Goal: Task Accomplishment & Management: Use online tool/utility

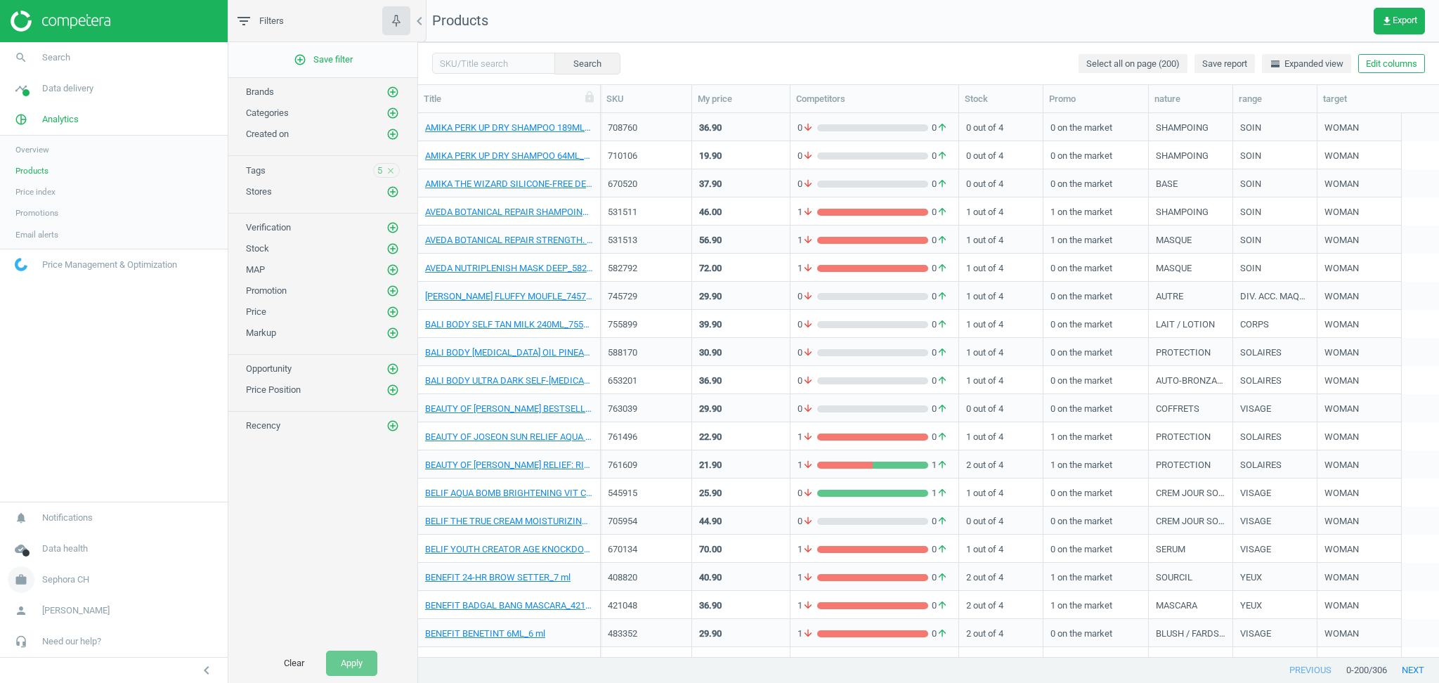
scroll to position [530, 1006]
click at [74, 578] on span "Sephora CH" at bounding box center [65, 579] width 47 height 13
click at [50, 532] on span "Switch campaign" at bounding box center [46, 537] width 63 height 11
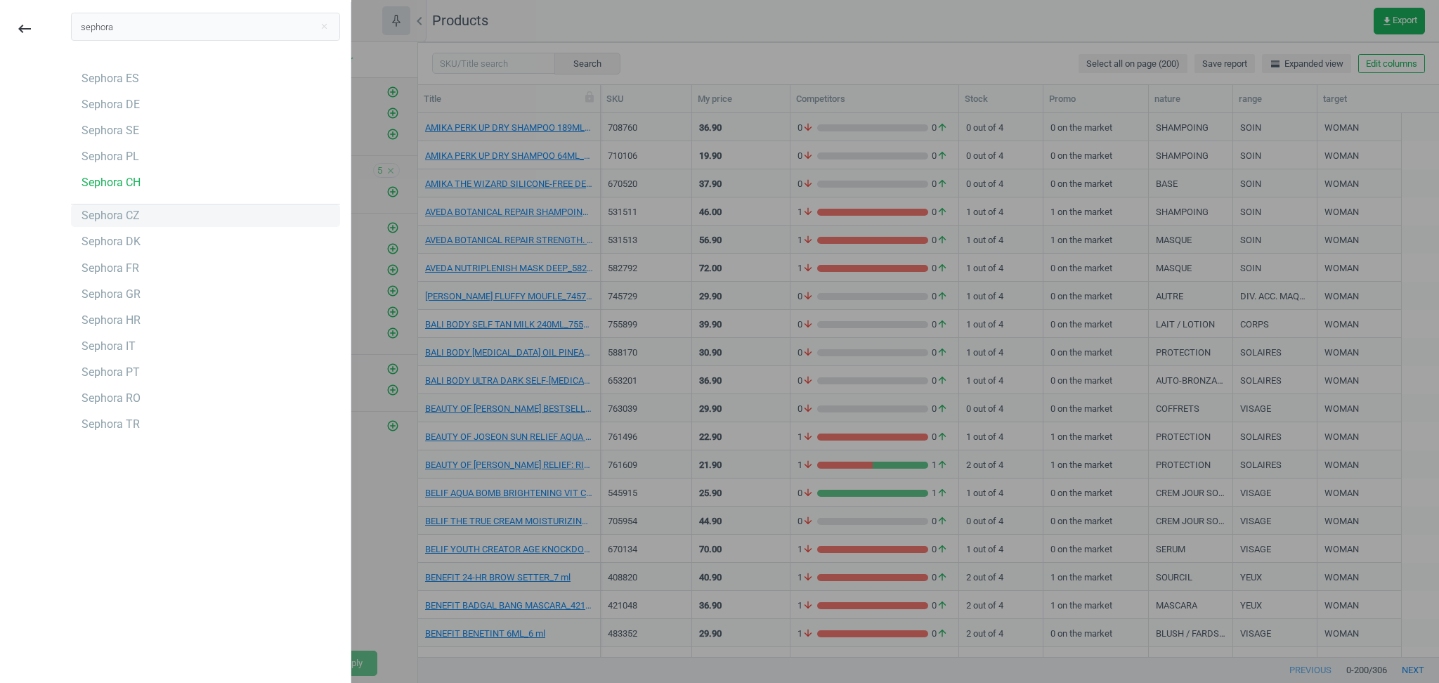
type input "sephora"
click at [97, 218] on div "Sephora CZ" at bounding box center [110, 215] width 58 height 15
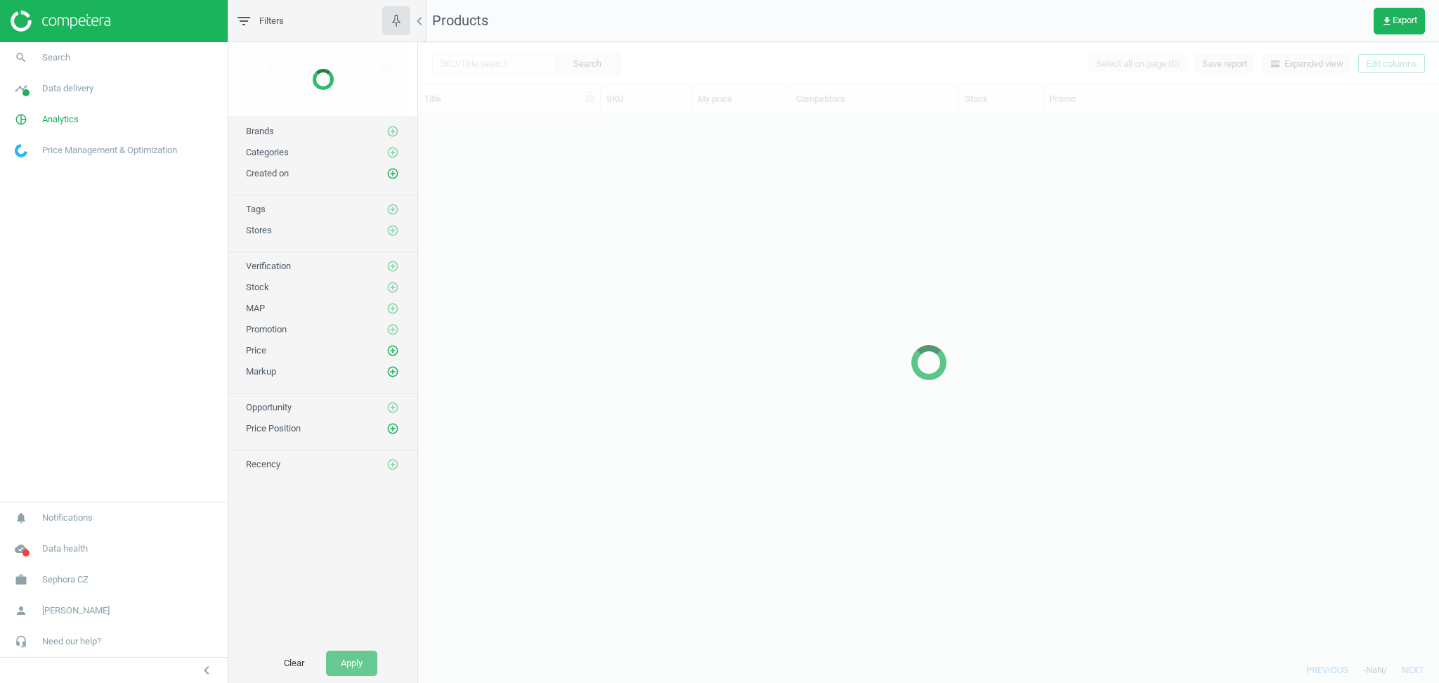
scroll to position [530, 1006]
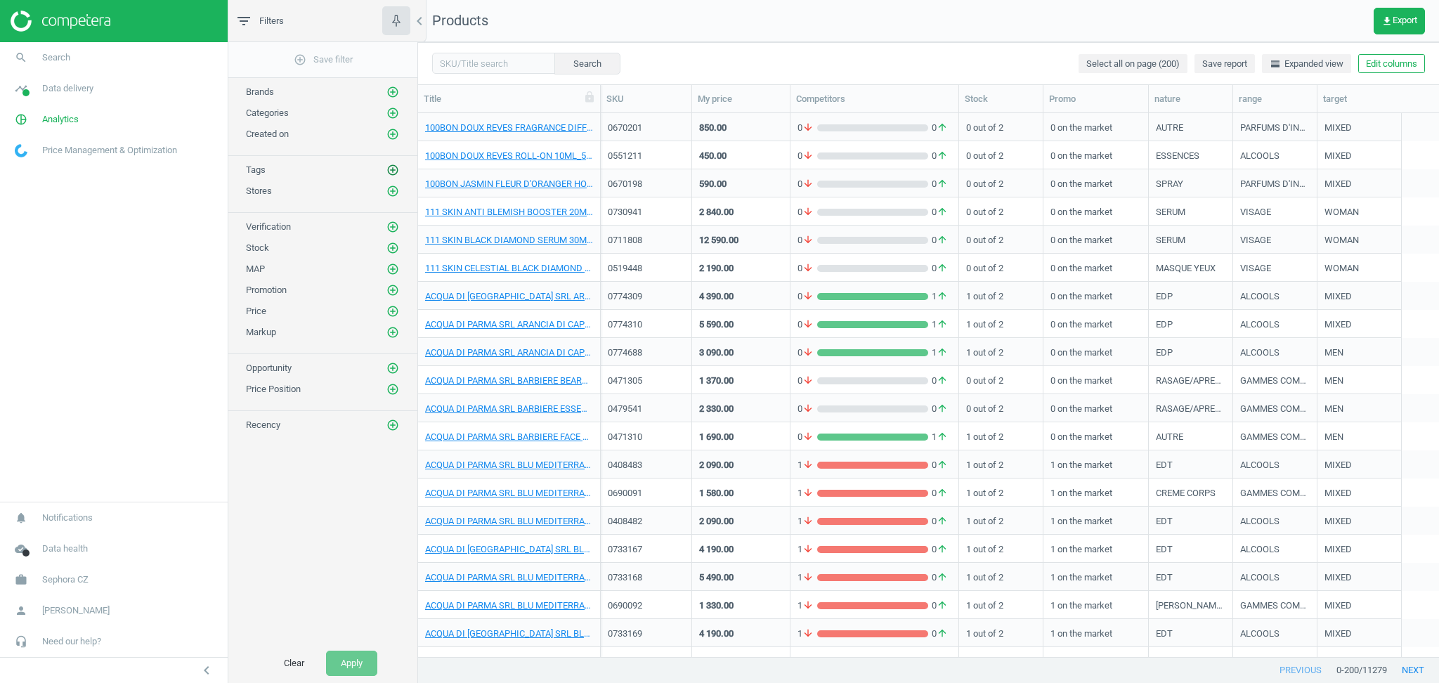
click at [396, 174] on icon "add_circle_outline" at bounding box center [392, 170] width 13 height 13
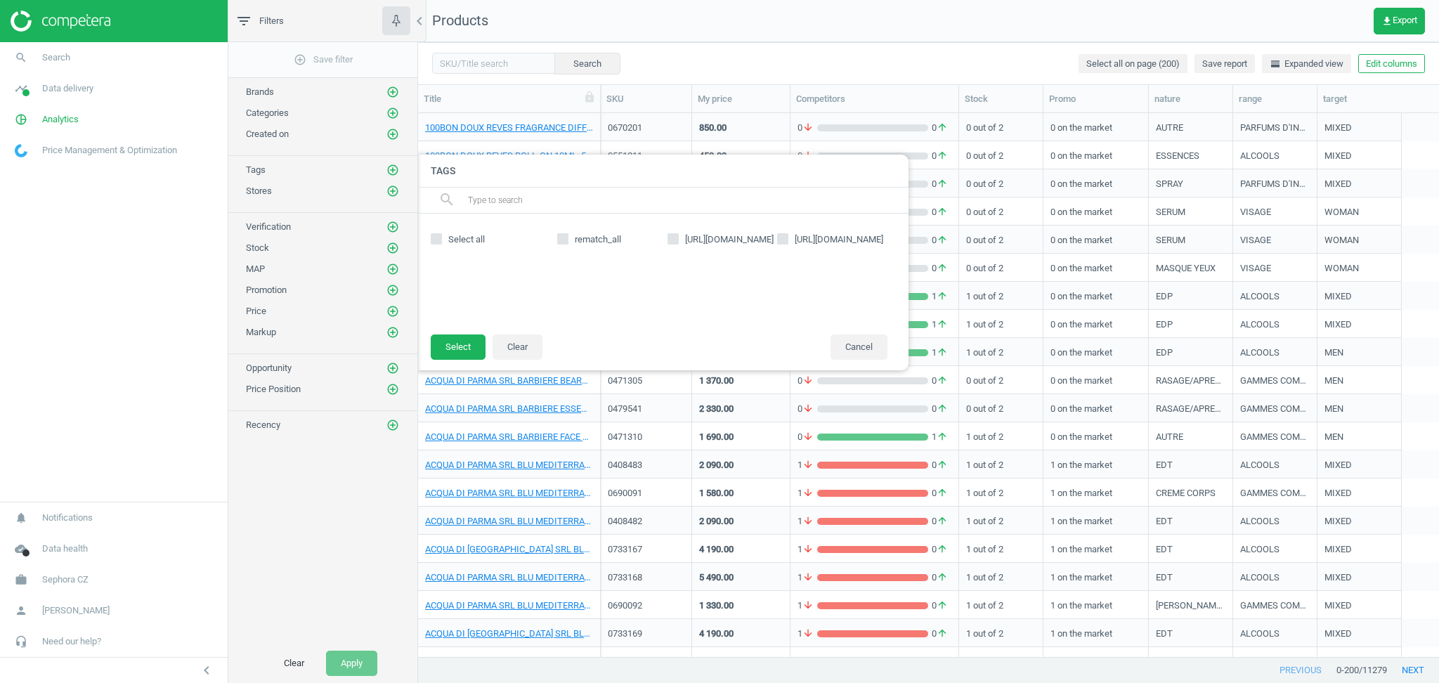
click at [464, 238] on span "Select all" at bounding box center [466, 239] width 42 height 13
click at [440, 238] on input "Select all" at bounding box center [435, 239] width 9 height 9
checkbox input "true"
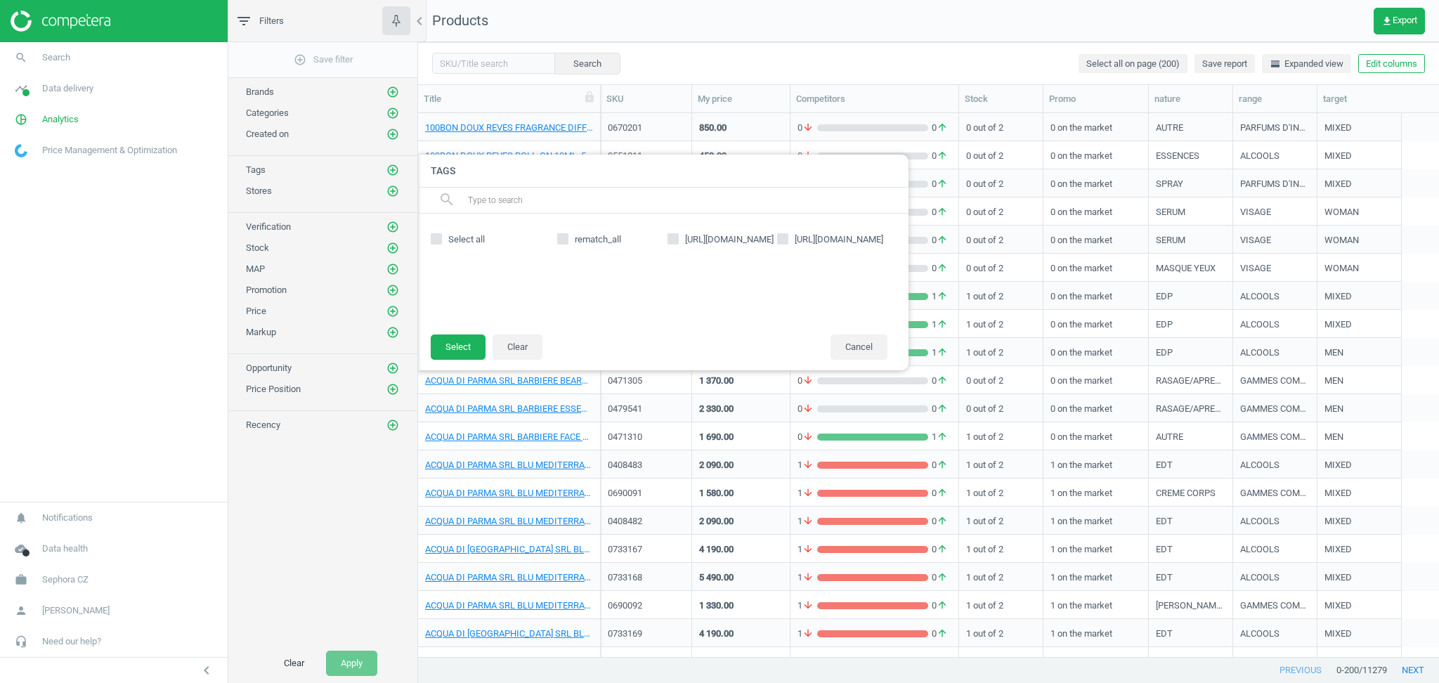
checkbox input "true"
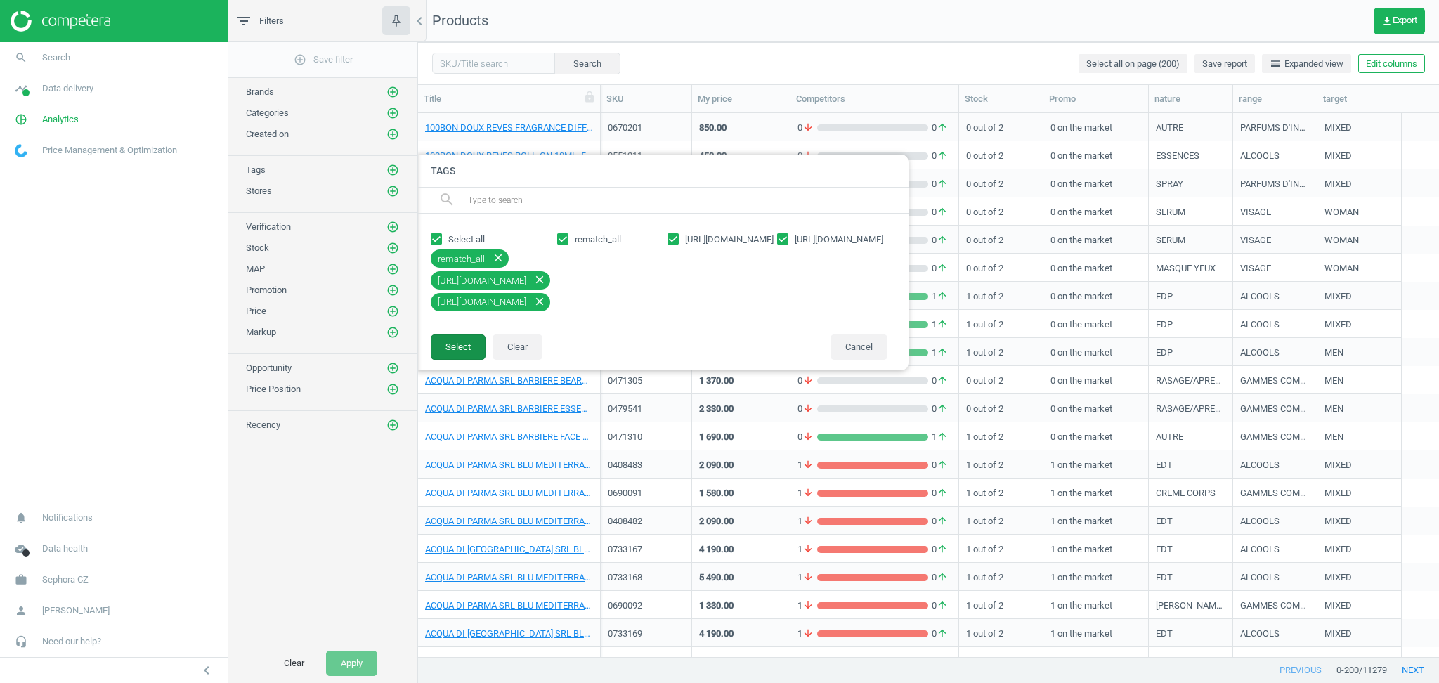
click at [455, 351] on button "Select" at bounding box center [458, 346] width 55 height 25
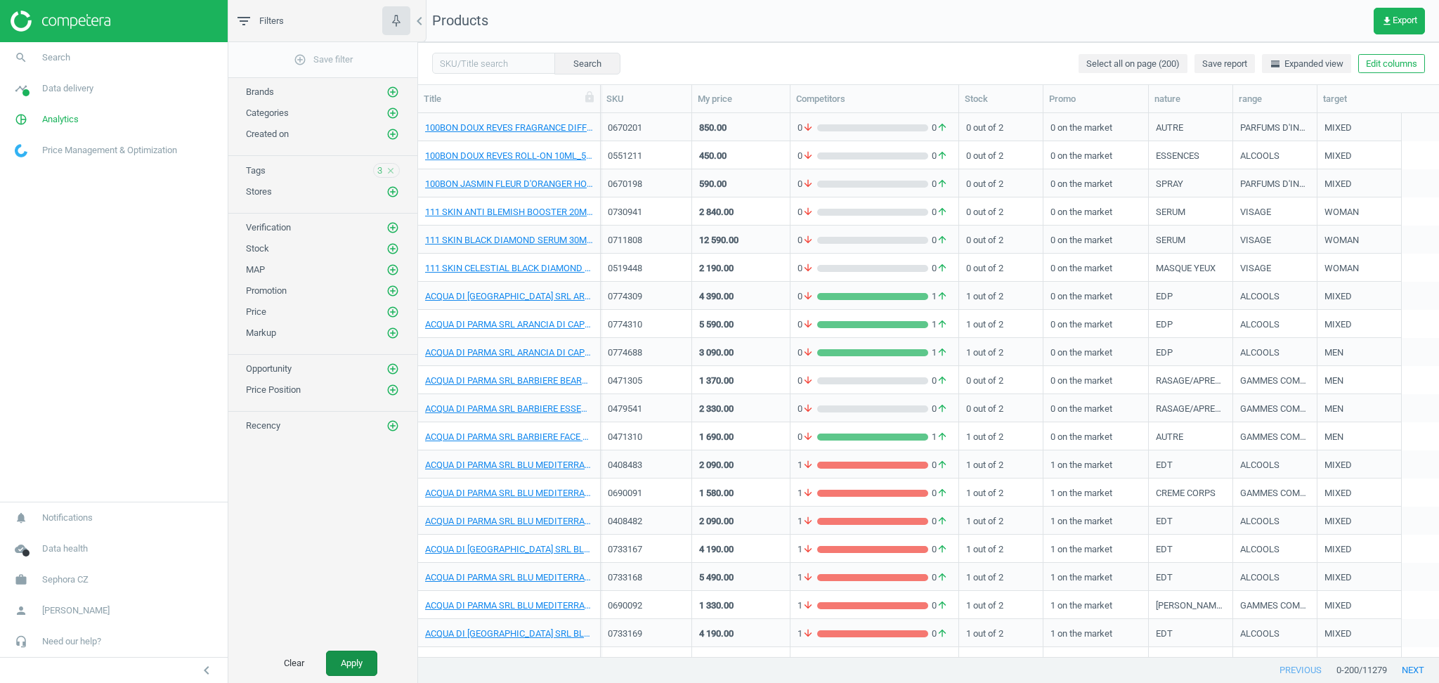
click at [351, 667] on button "Apply" at bounding box center [351, 663] width 51 height 25
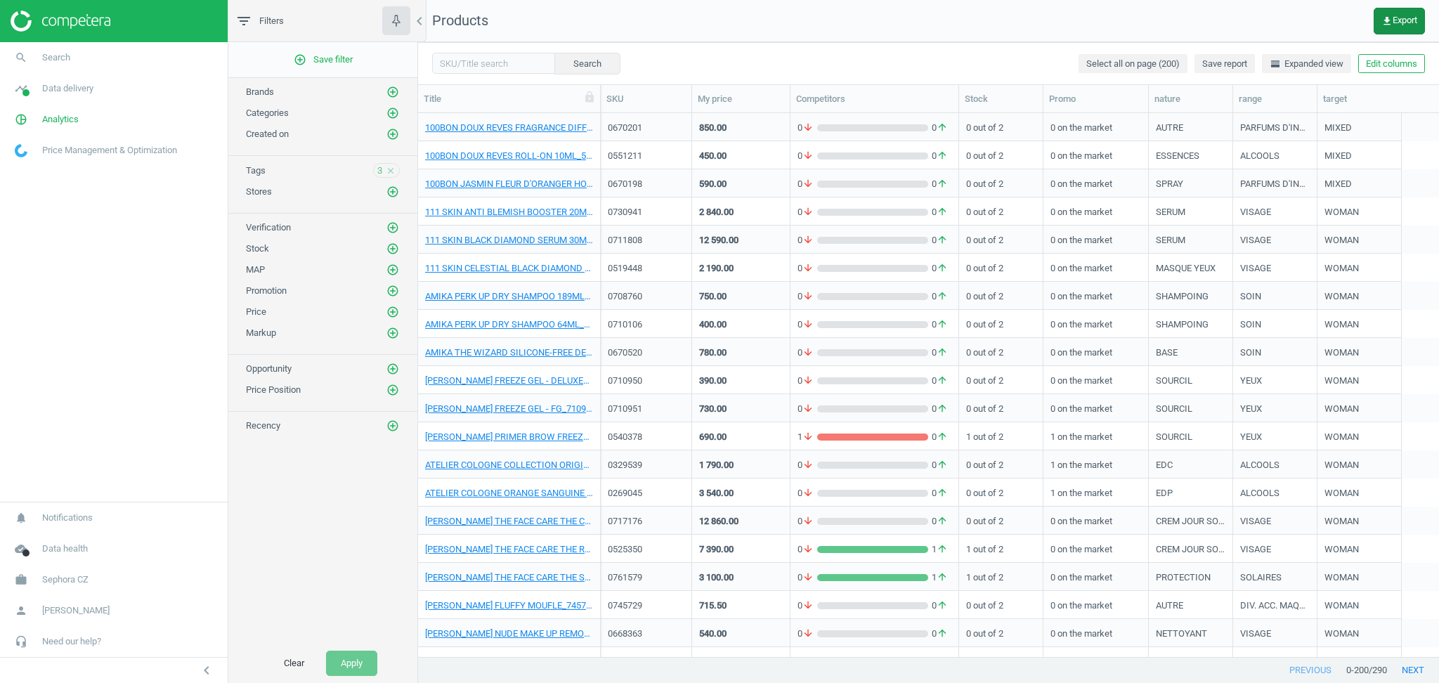
click at [1419, 22] on button "get_app Export" at bounding box center [1398, 21] width 51 height 27
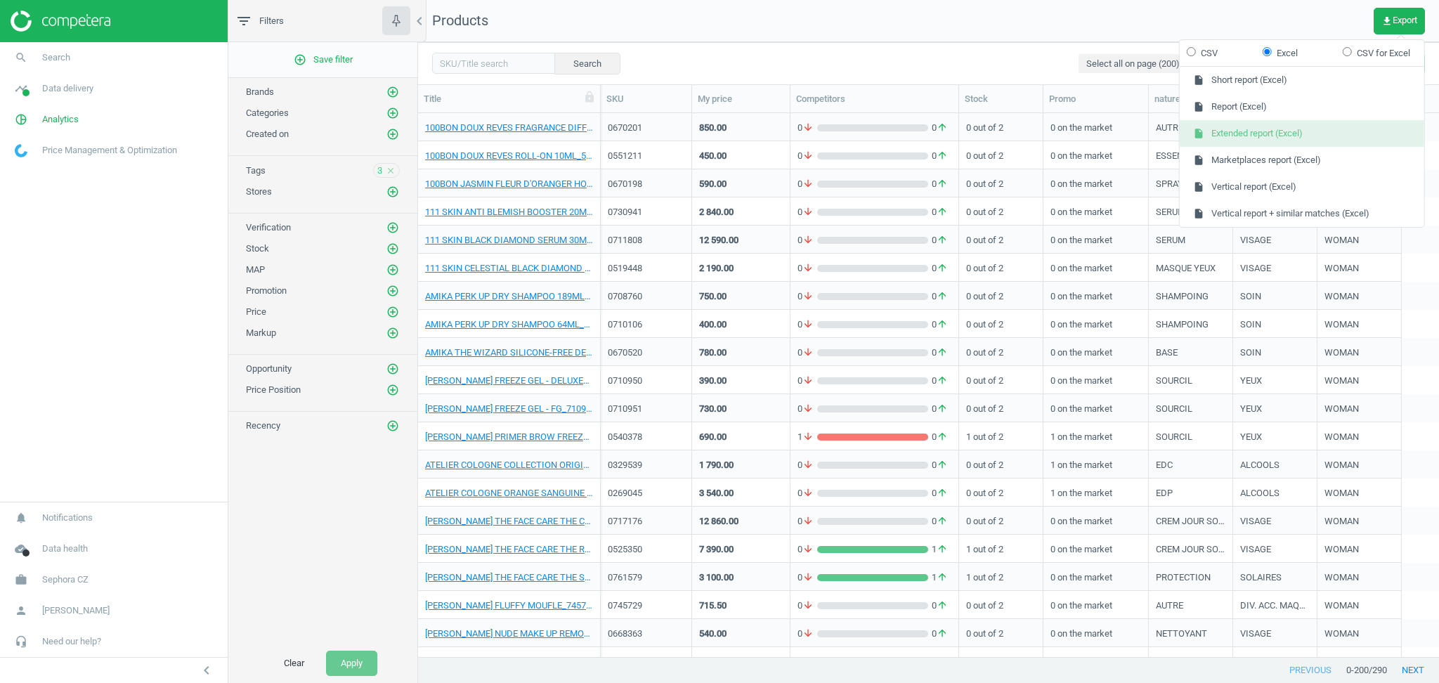
click at [1276, 134] on button "insert_drive_file Extended report (Excel)" at bounding box center [1302, 133] width 244 height 27
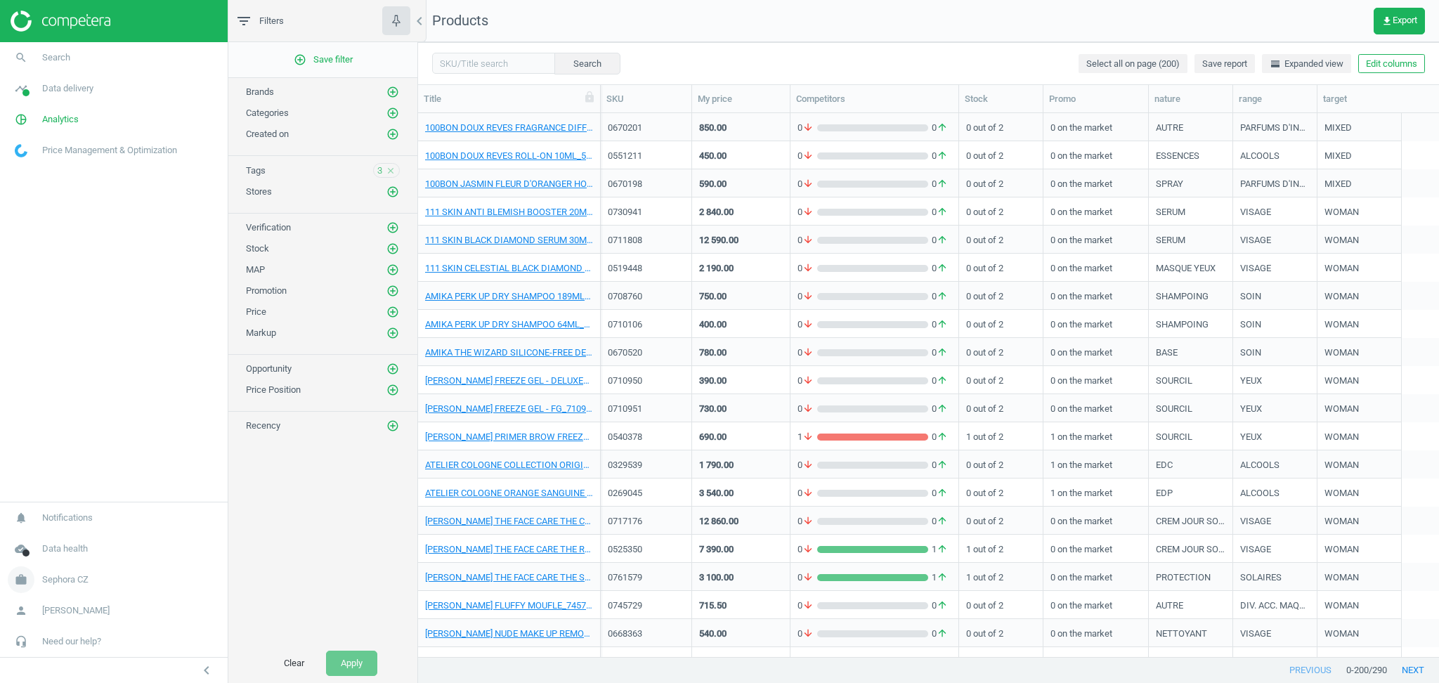
click at [81, 584] on span "Sephora CZ" at bounding box center [65, 579] width 46 height 13
click at [51, 540] on span "Switch campaign" at bounding box center [46, 537] width 63 height 11
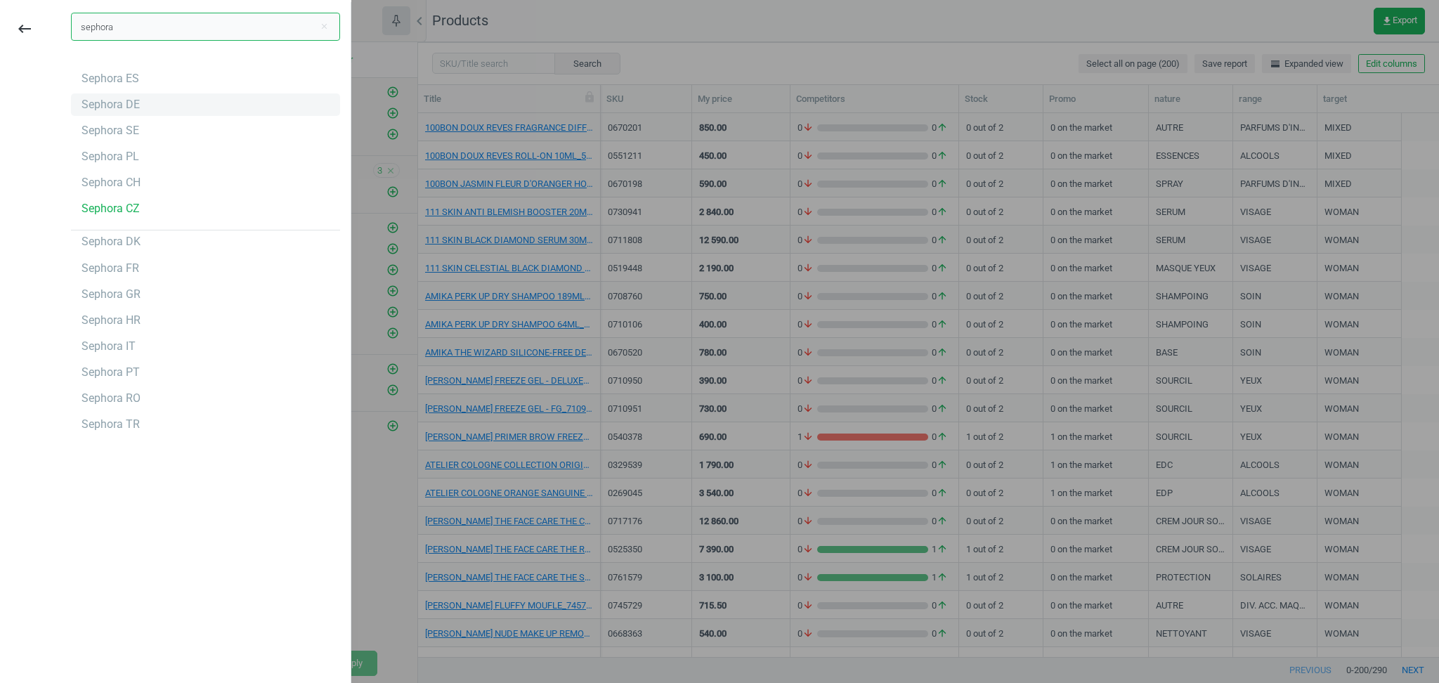
type input "sephora"
click at [98, 108] on div "Sephora DE" at bounding box center [110, 104] width 58 height 15
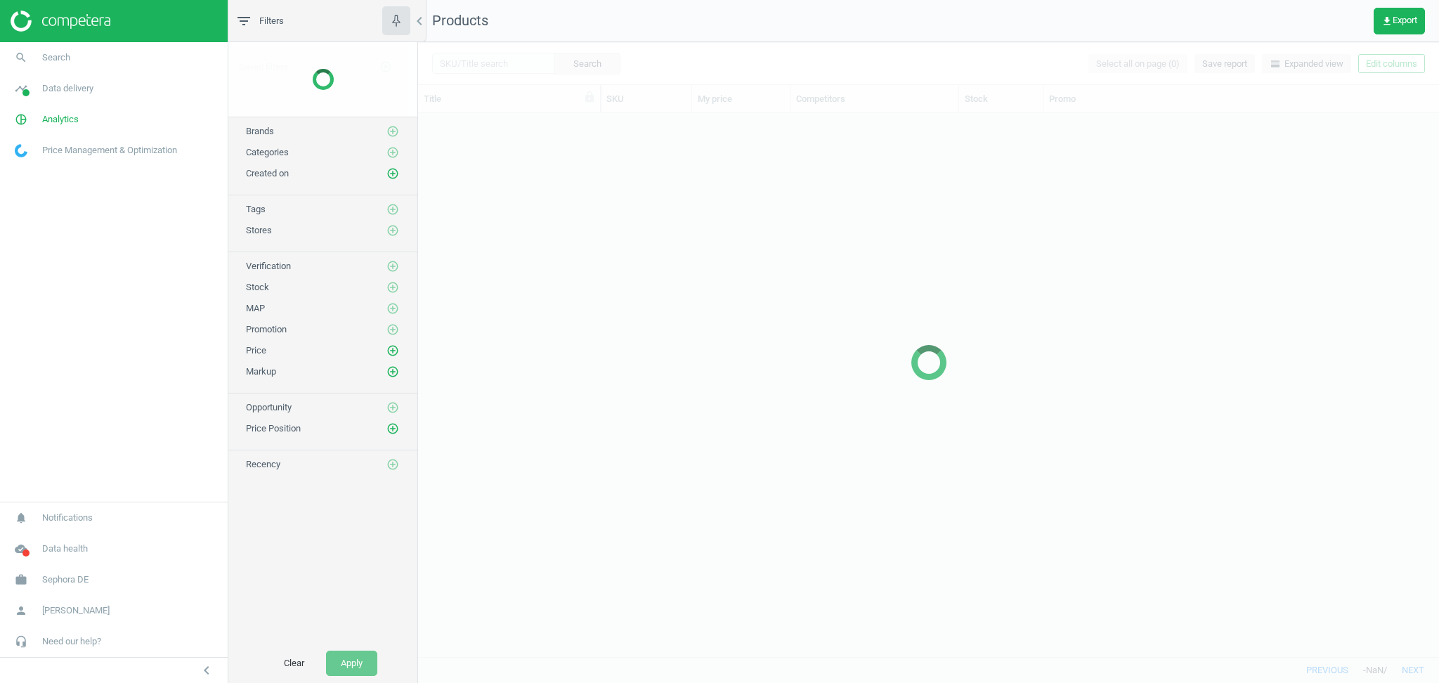
scroll to position [530, 1006]
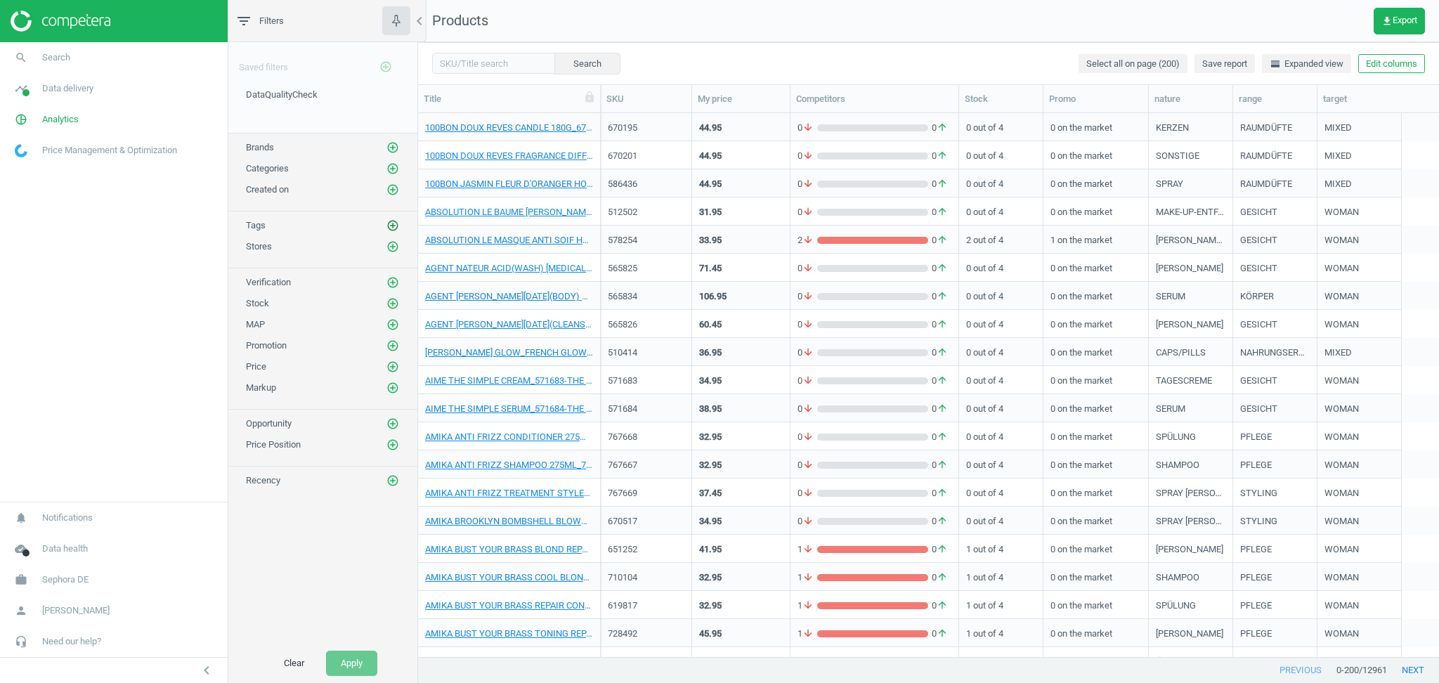
click at [389, 226] on icon "add_circle_outline" at bounding box center [392, 225] width 13 height 13
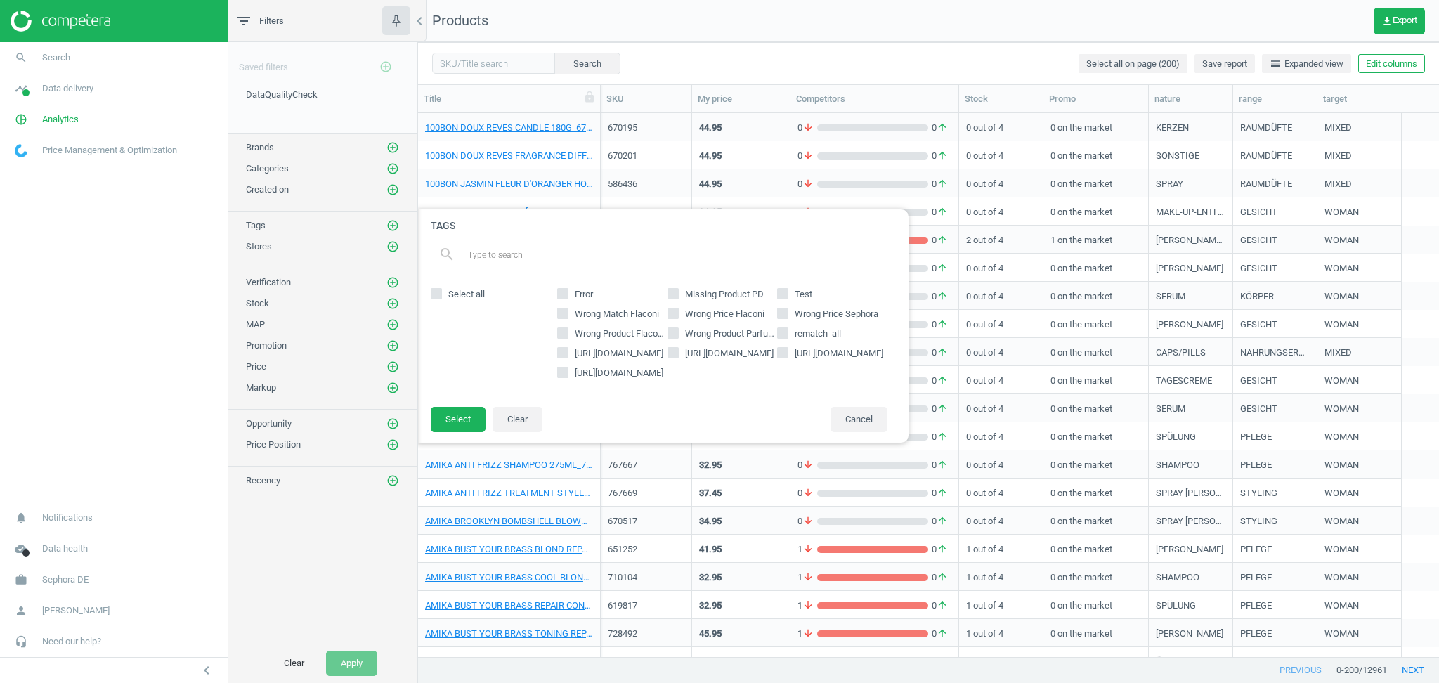
click at [560, 353] on input "rematch_douglas.de" at bounding box center [562, 352] width 9 height 9
checkbox input "true"
click at [566, 372] on input "rematch_parfumdreams.de" at bounding box center [562, 372] width 9 height 9
checkbox input "true"
click at [674, 351] on input "rematch_flaconi.de" at bounding box center [672, 352] width 9 height 9
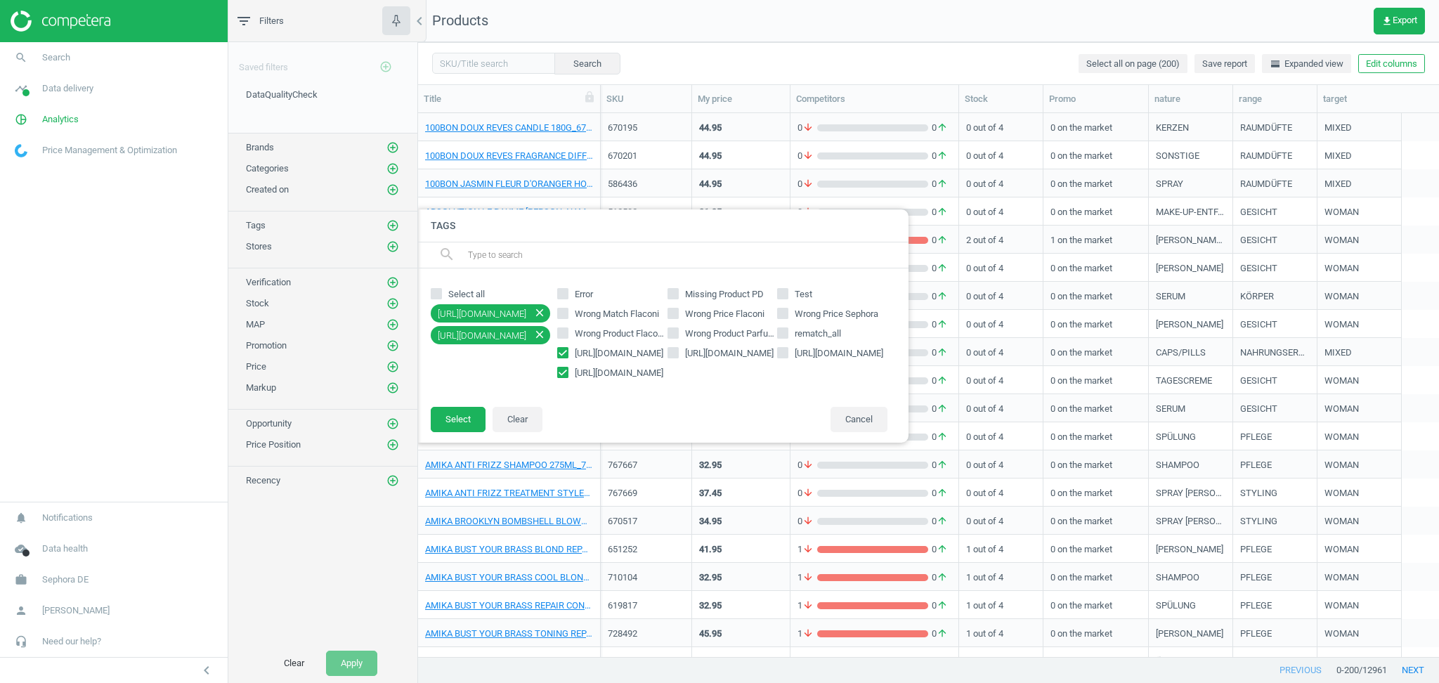
checkbox input "true"
click at [784, 351] on input "rematch_idealo.de" at bounding box center [782, 352] width 9 height 9
checkbox input "true"
click at [780, 336] on input "rematch_all" at bounding box center [782, 333] width 9 height 9
checkbox input "true"
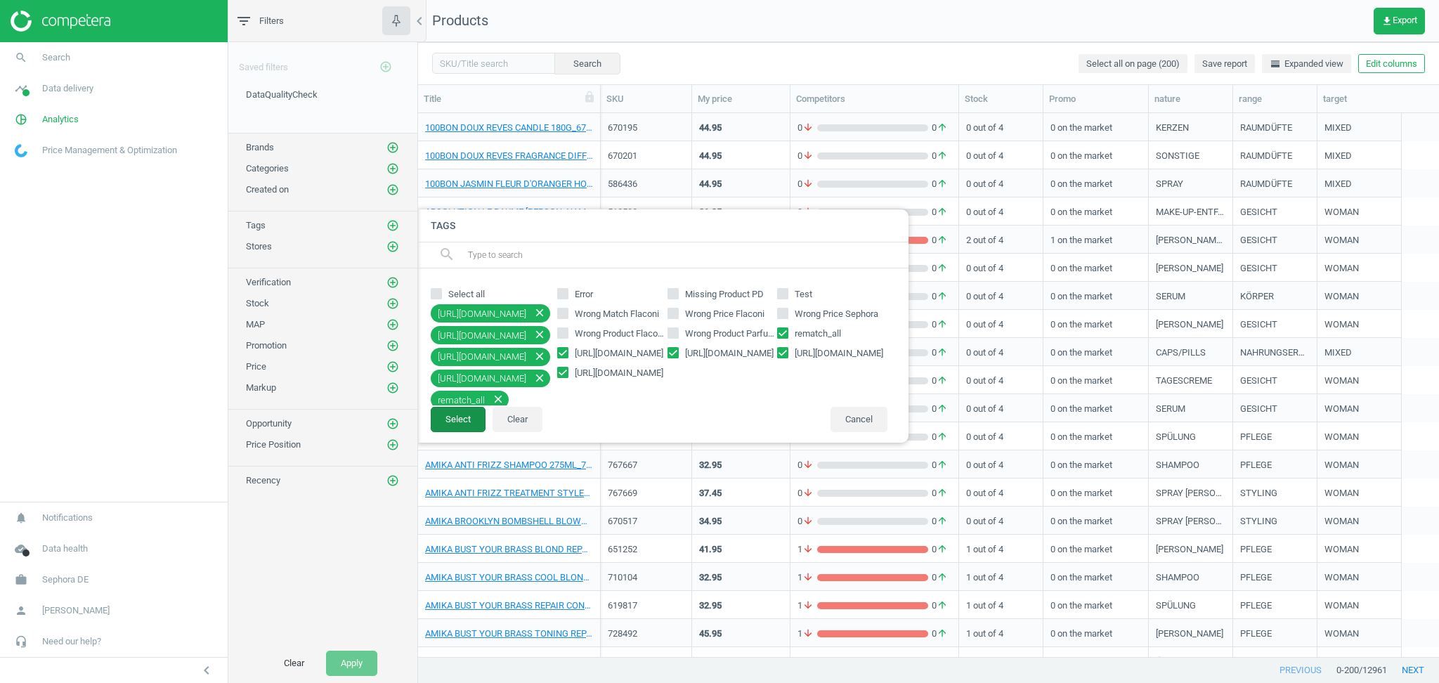
click at [463, 419] on button "Select" at bounding box center [458, 419] width 55 height 25
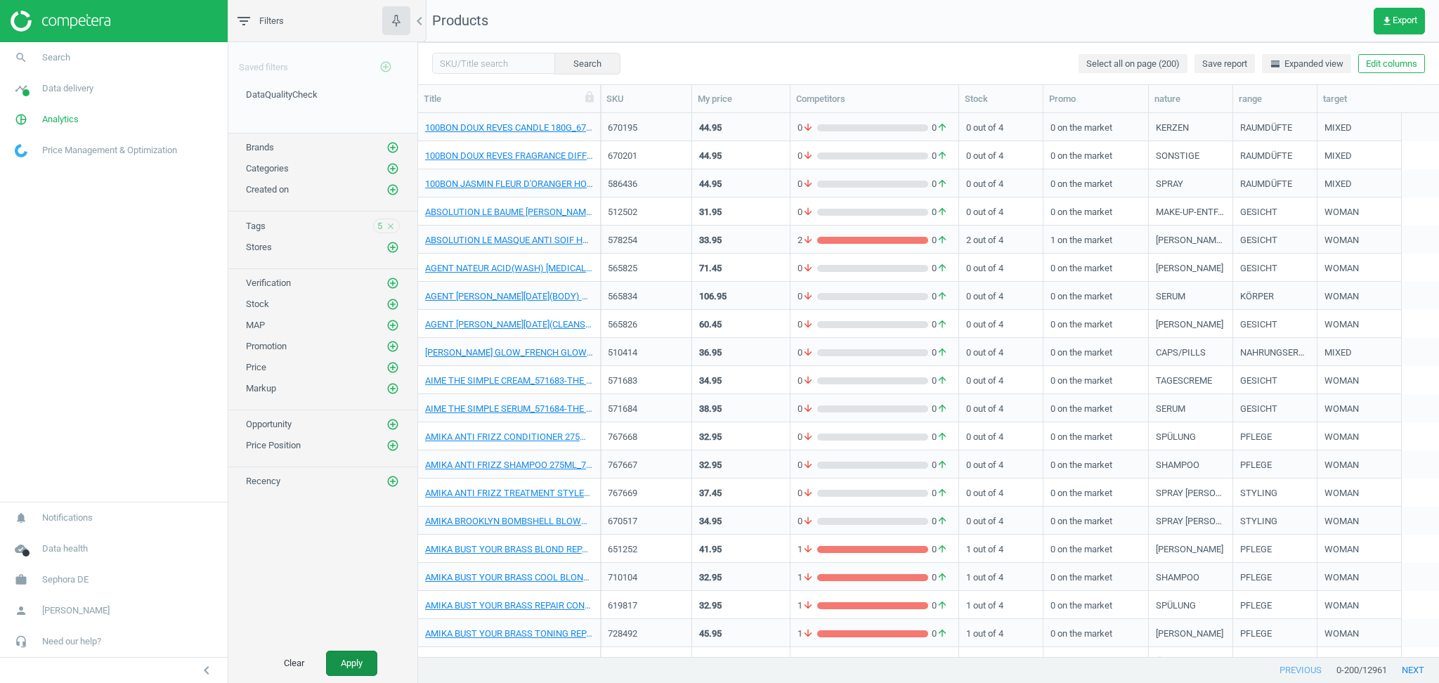
click at [346, 666] on button "Apply" at bounding box center [351, 663] width 51 height 25
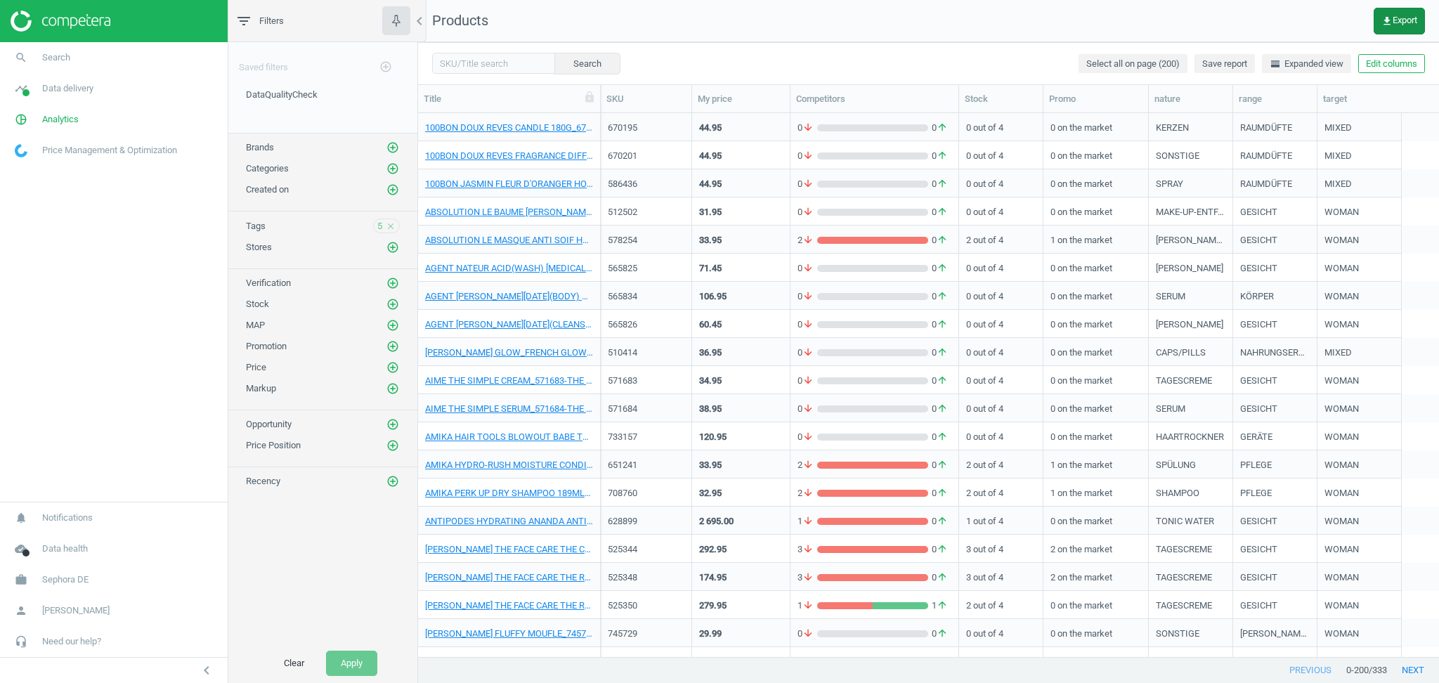
click at [1414, 22] on span "get_app Export" at bounding box center [1399, 20] width 36 height 11
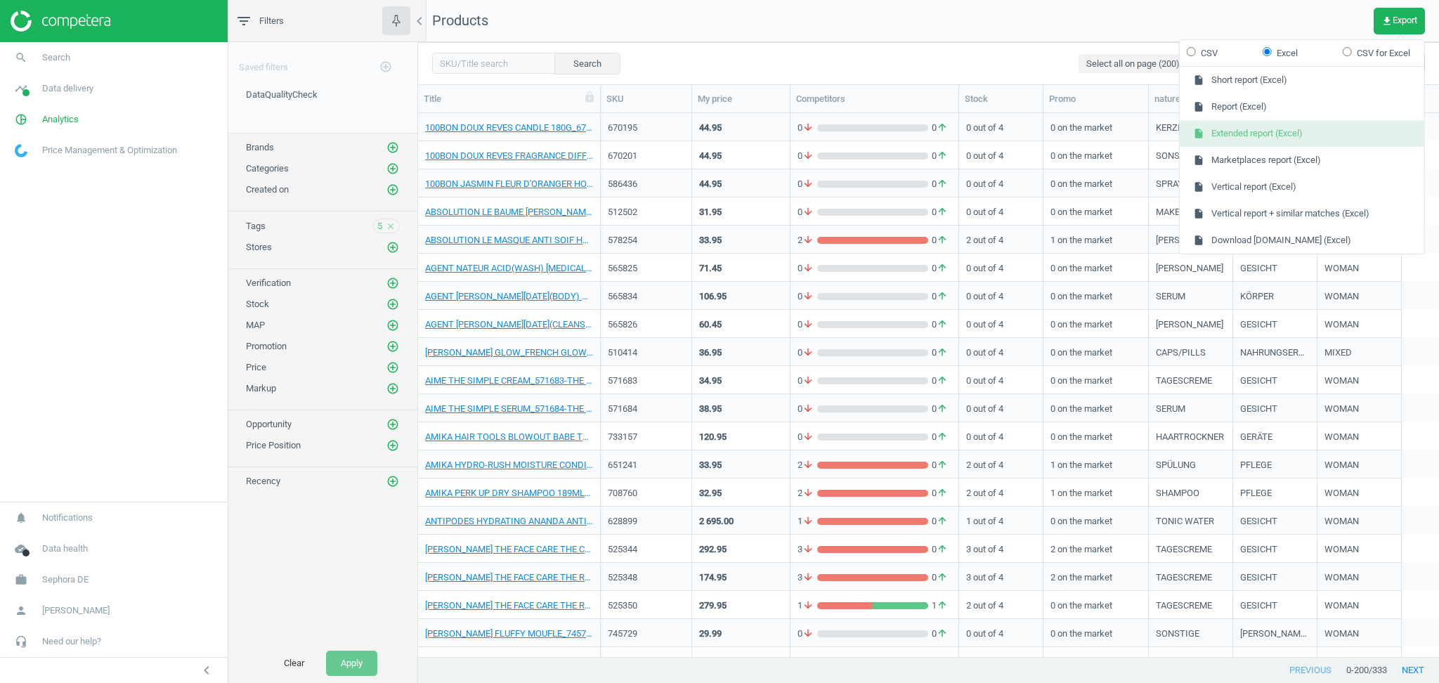
click at [1265, 133] on button "insert_drive_file Extended report (Excel)" at bounding box center [1302, 133] width 244 height 27
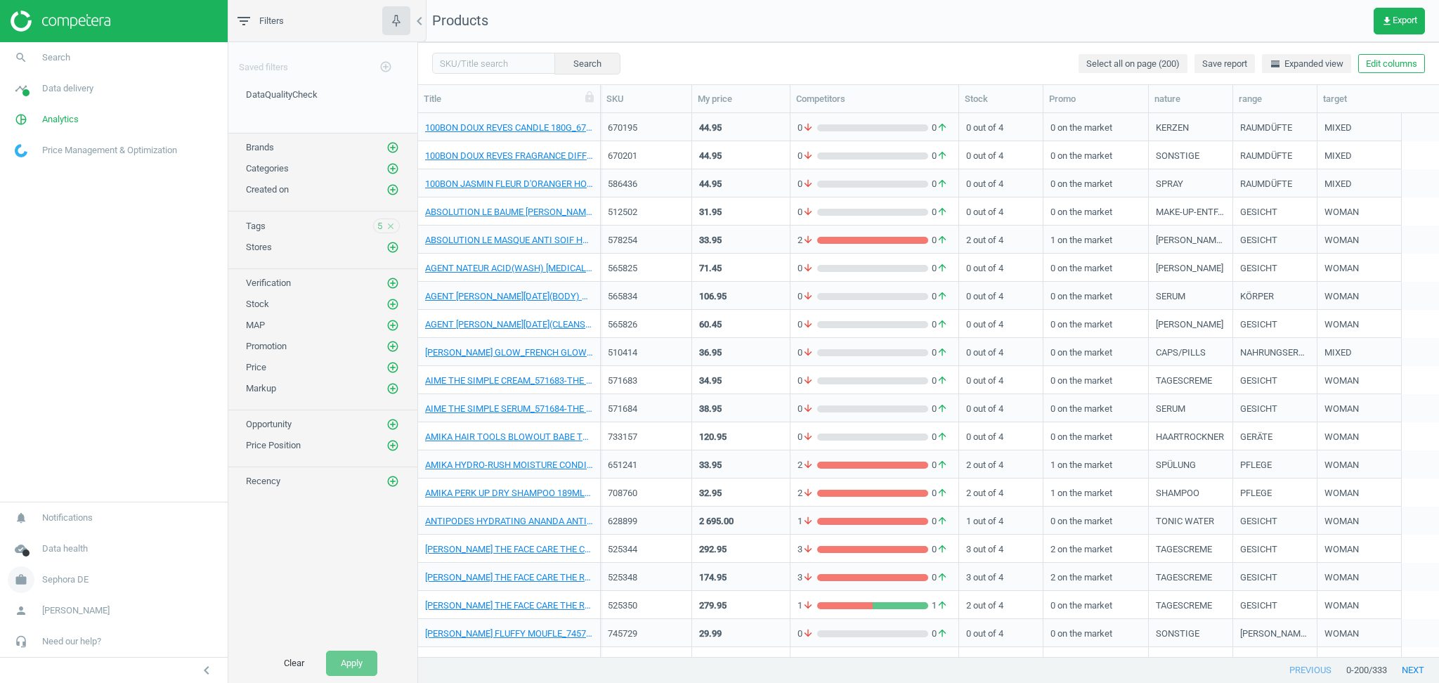
click at [77, 589] on link "work Sephora DE" at bounding box center [114, 579] width 228 height 31
click at [50, 539] on span "Switch campaign" at bounding box center [46, 537] width 63 height 11
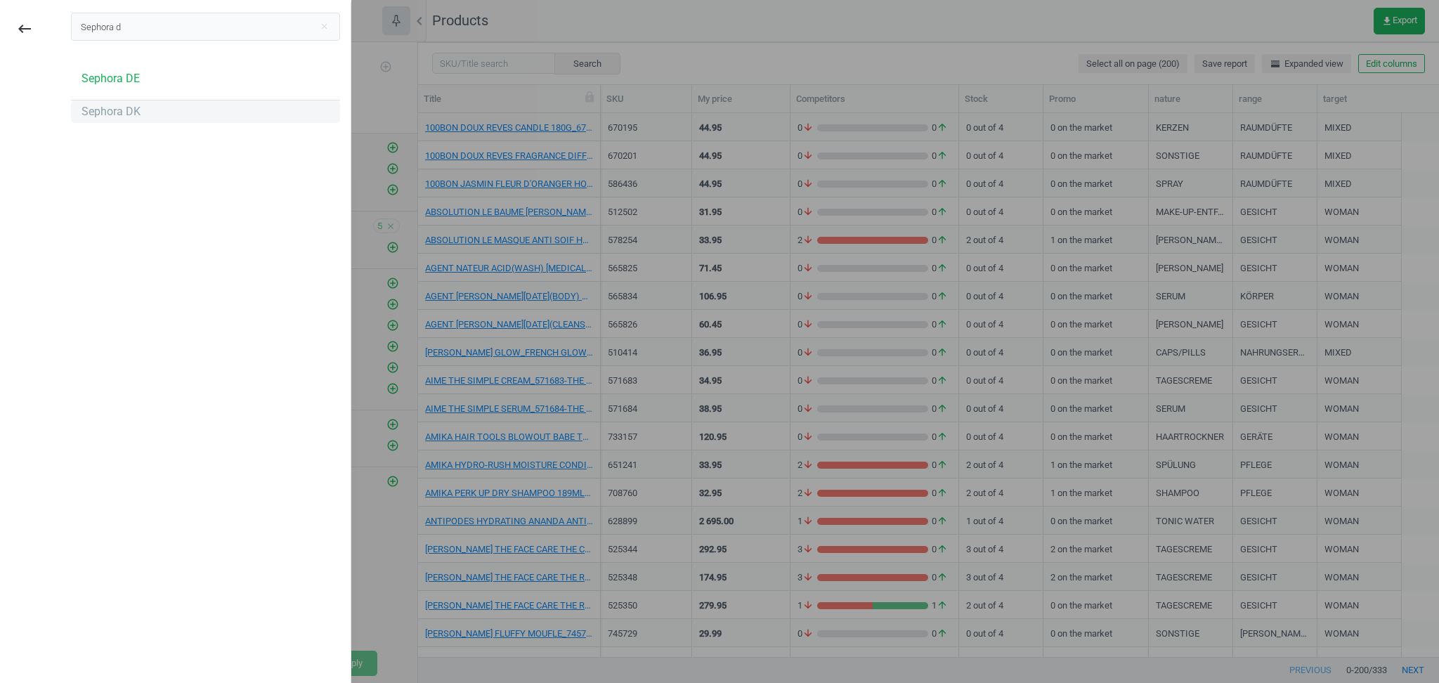
type input "Sephora d"
click at [107, 108] on div "Sephora DK" at bounding box center [110, 111] width 59 height 15
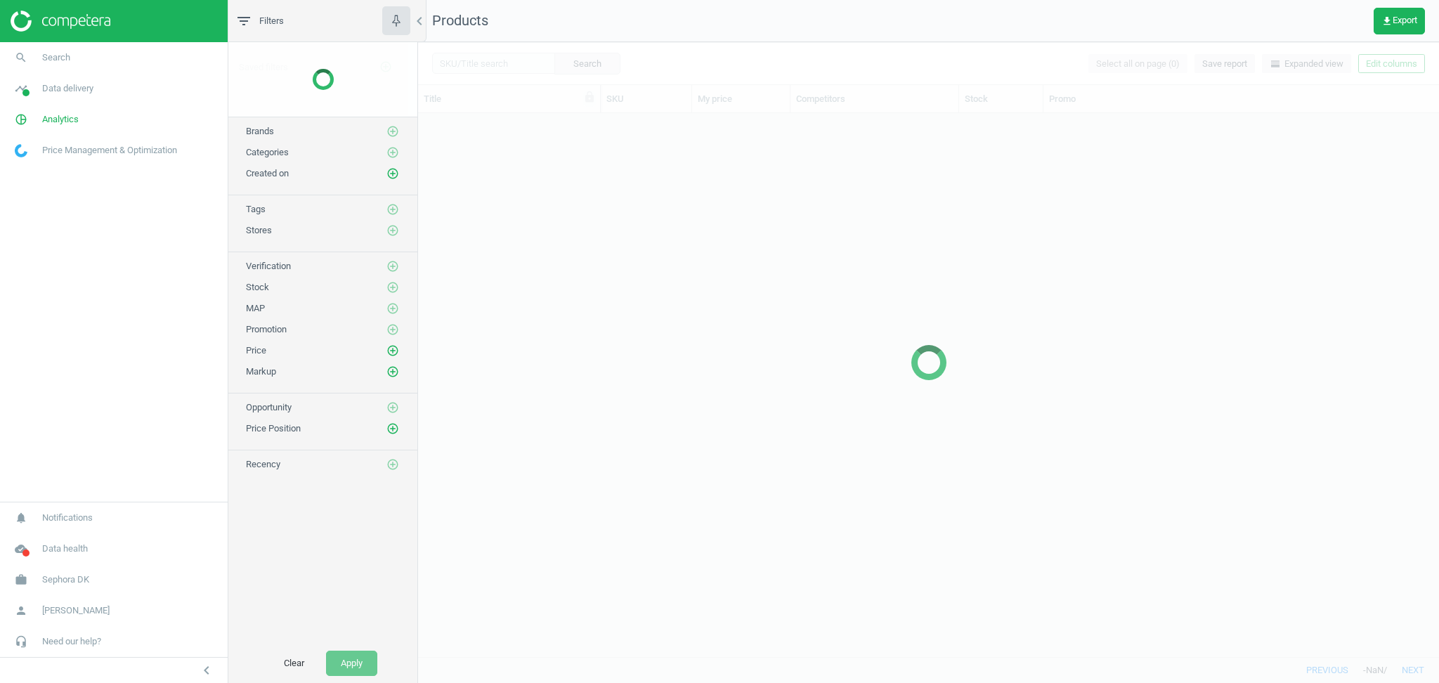
scroll to position [530, 1006]
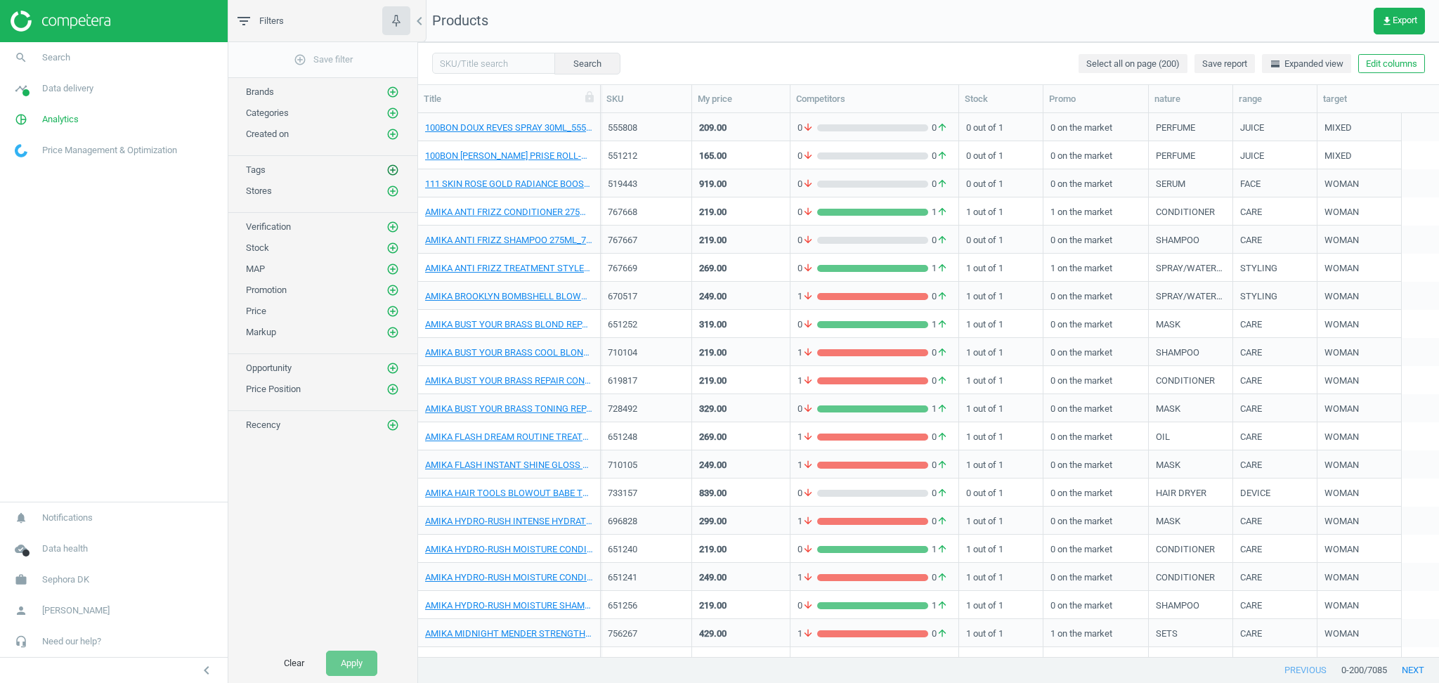
click at [394, 172] on icon "add_circle_outline" at bounding box center [392, 170] width 13 height 13
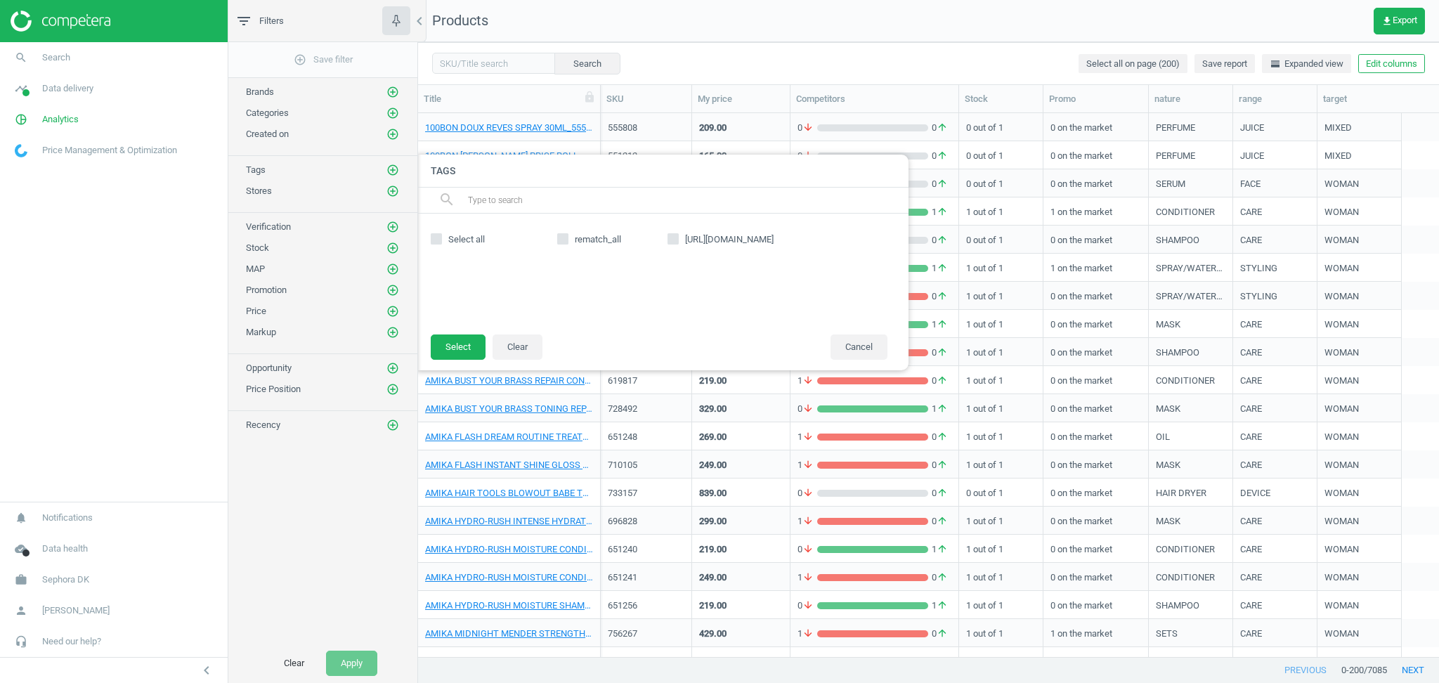
click at [471, 238] on span "Select all" at bounding box center [466, 239] width 42 height 13
click at [440, 238] on input "Select all" at bounding box center [435, 239] width 9 height 9
checkbox input "true"
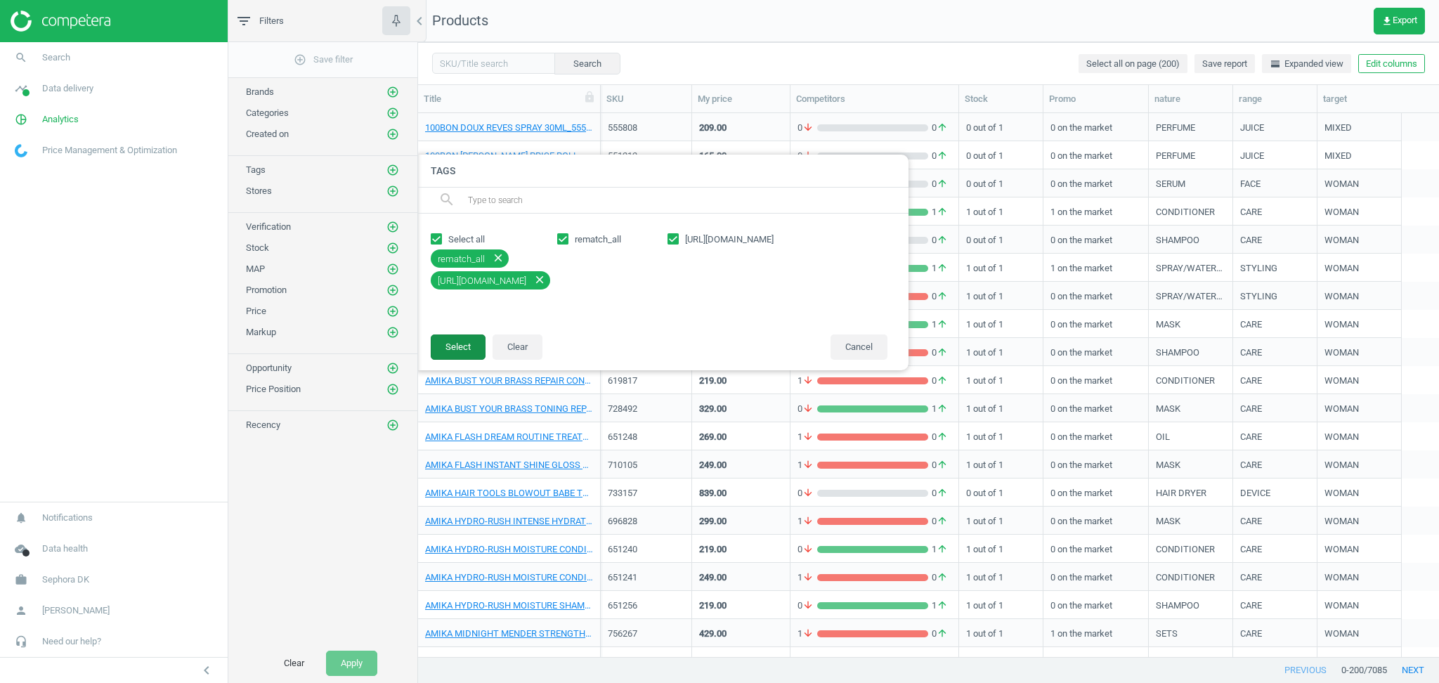
click at [461, 350] on button "Select" at bounding box center [458, 346] width 55 height 25
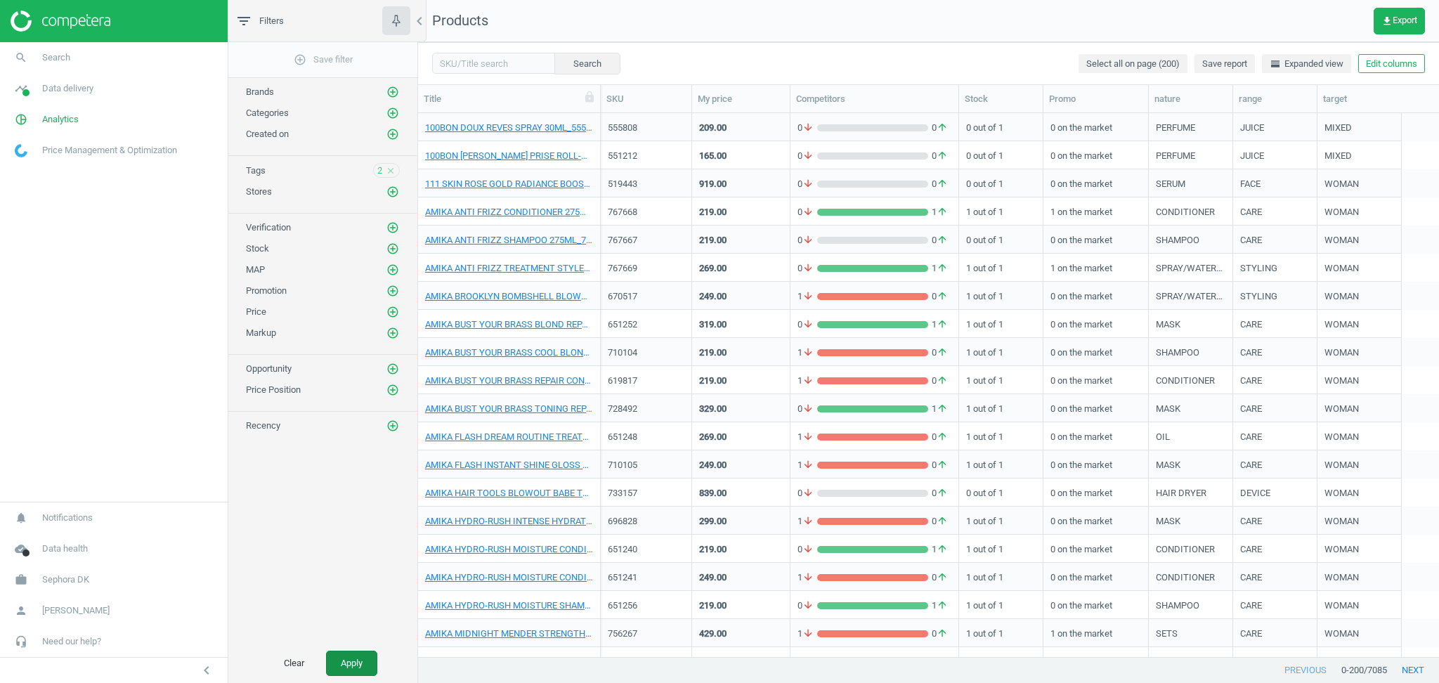
click at [358, 661] on button "Apply" at bounding box center [351, 663] width 51 height 25
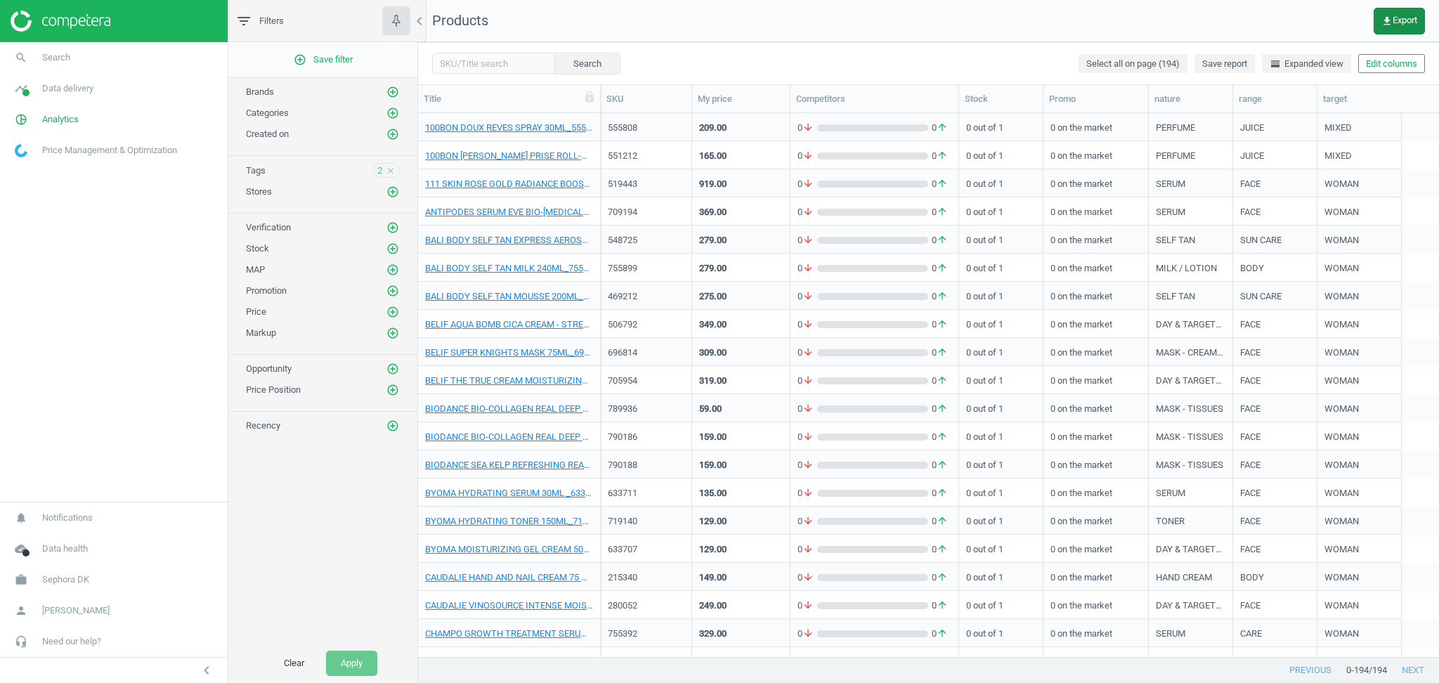
click at [1392, 20] on span "get_app Export" at bounding box center [1399, 20] width 36 height 11
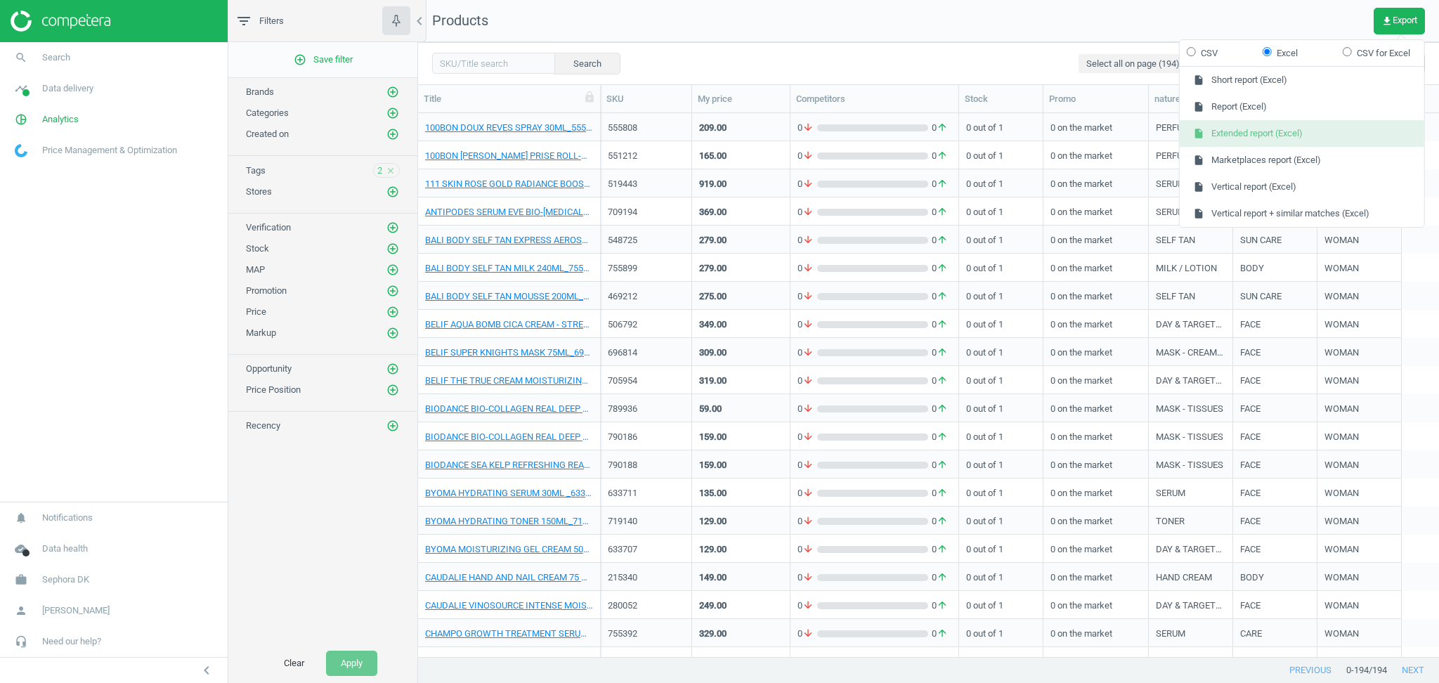
click at [1255, 138] on button "insert_drive_file Extended report (Excel)" at bounding box center [1302, 133] width 244 height 27
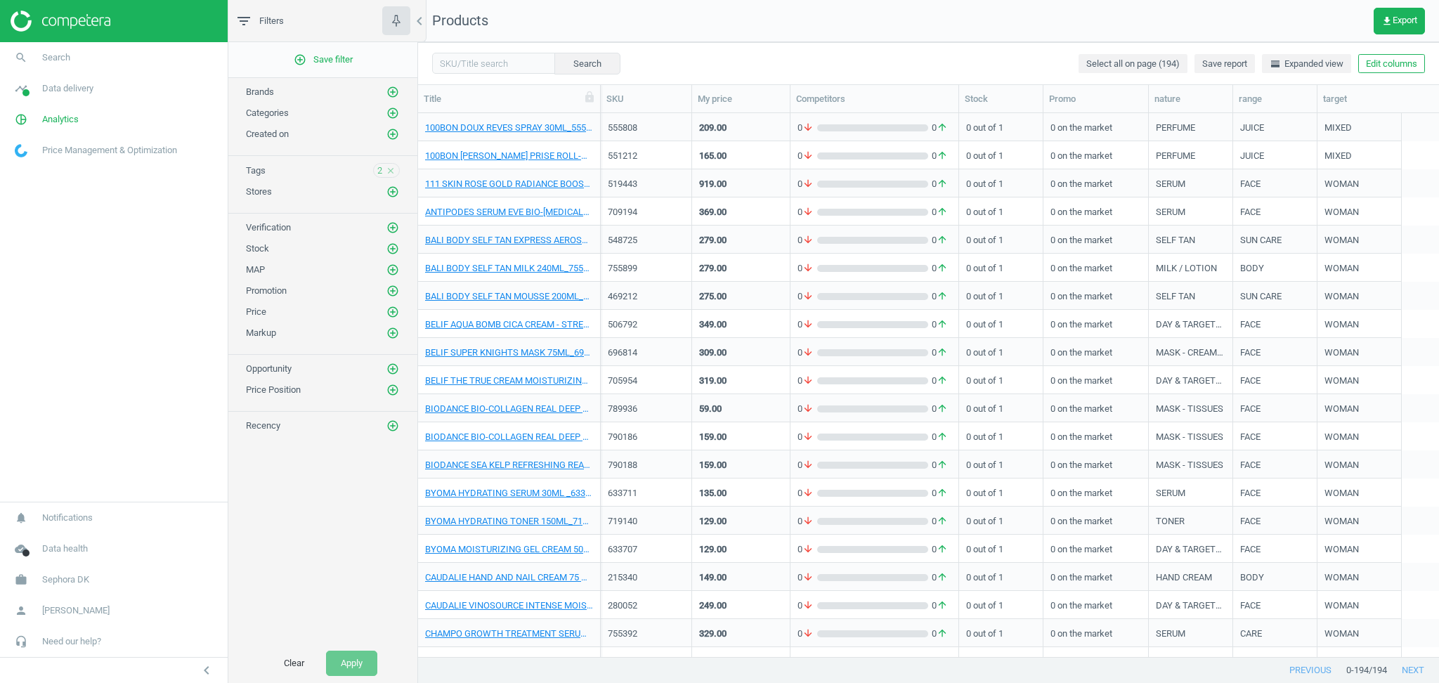
click at [275, 171] on div "Tags 2 close" at bounding box center [323, 170] width 154 height 15
click at [379, 173] on span "2" at bounding box center [379, 170] width 5 height 13
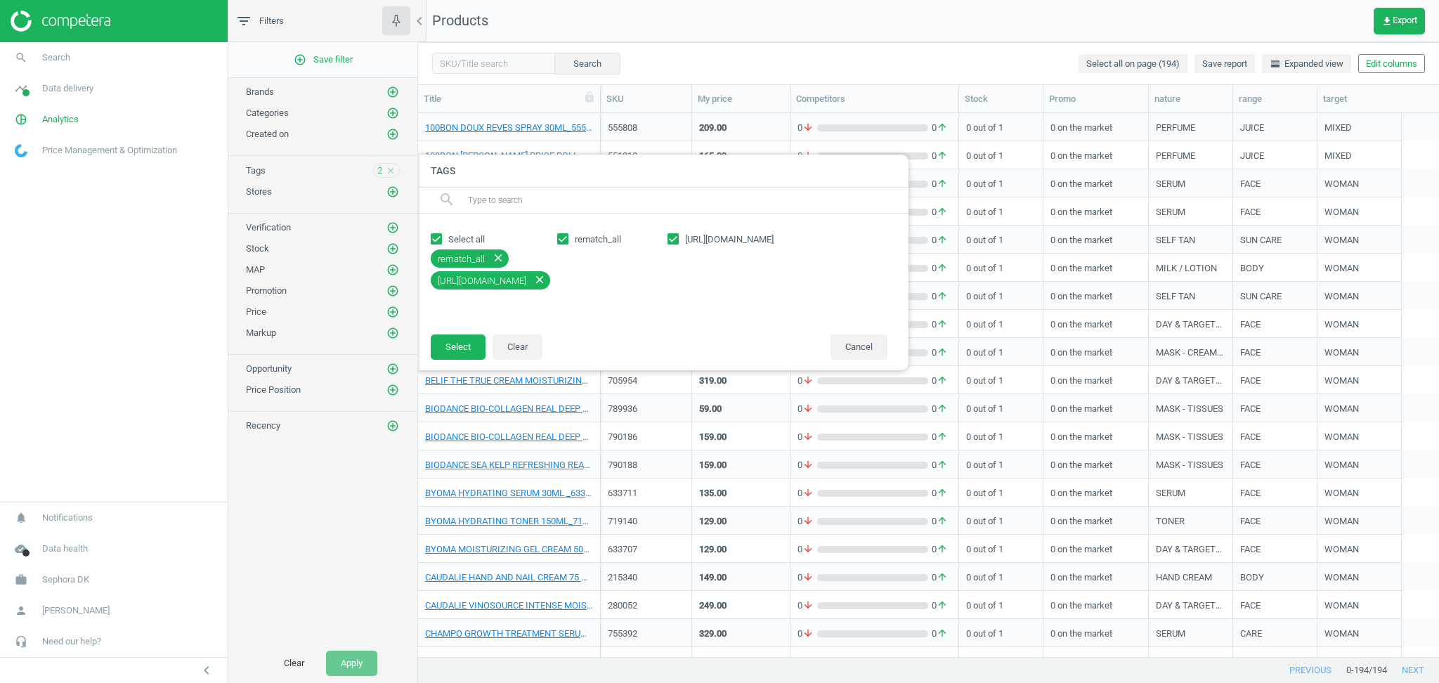
click at [301, 535] on div "add_circle_outline Save filter Brands add_circle_outline Categories add_circle_…" at bounding box center [322, 342] width 189 height 601
click at [360, 470] on div "add_circle_outline Save filter Brands add_circle_outline Categories add_circle_…" at bounding box center [322, 342] width 189 height 601
click at [76, 589] on link "work Sephora DK" at bounding box center [114, 579] width 228 height 31
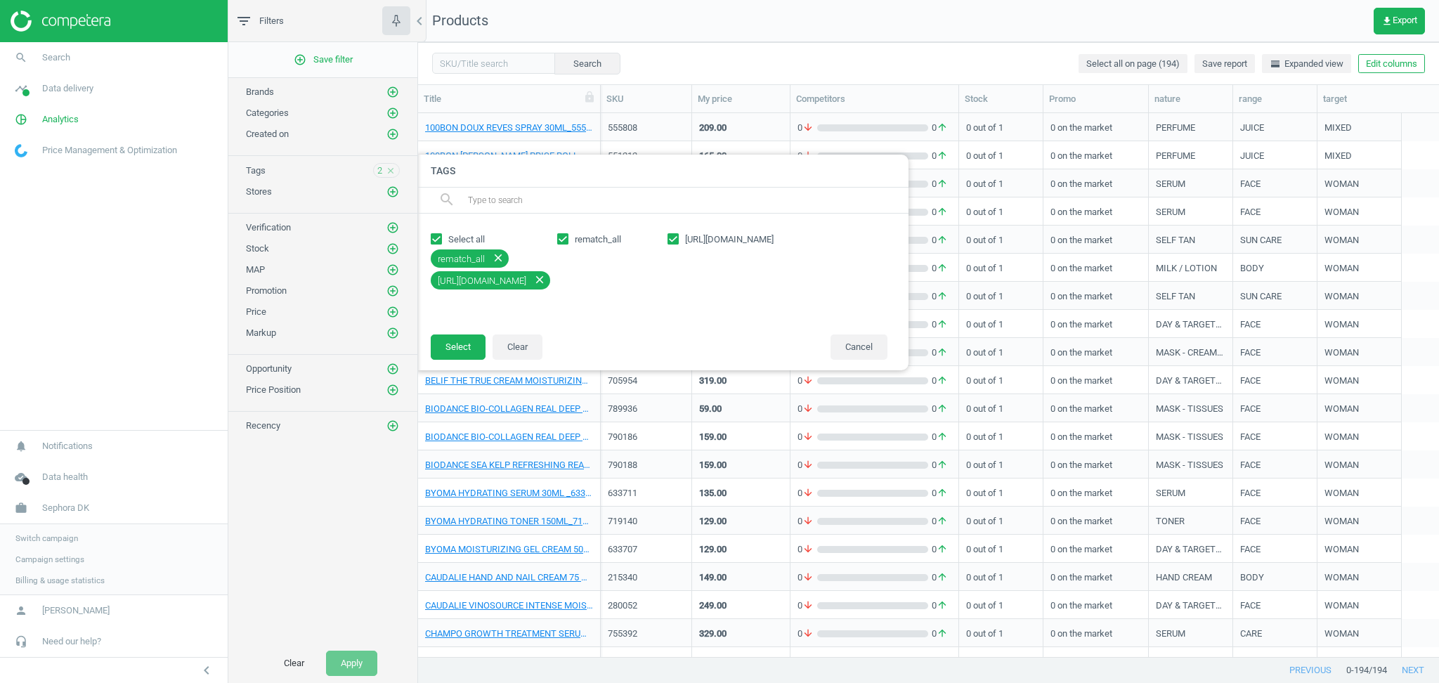
click at [49, 537] on span "Switch campaign" at bounding box center [46, 537] width 63 height 11
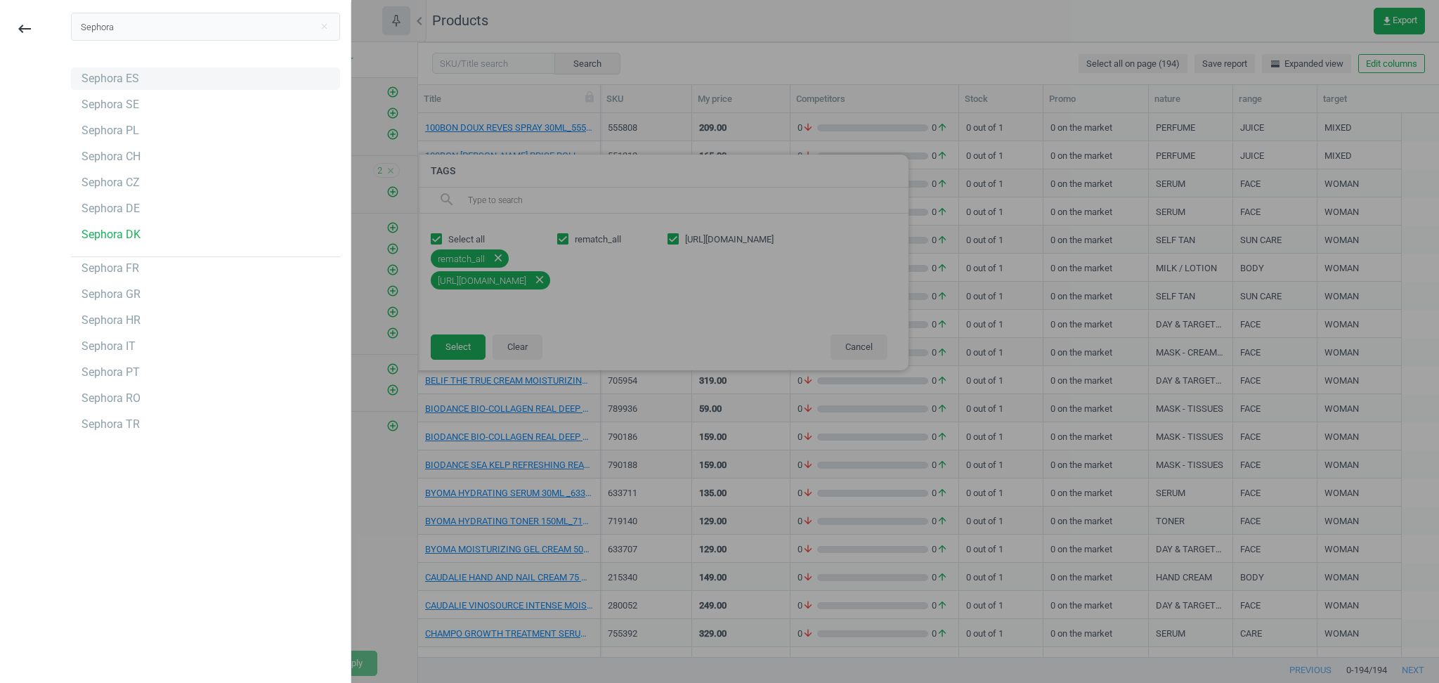
type input "Sephora"
click at [95, 83] on div "Sephora ES" at bounding box center [110, 78] width 58 height 15
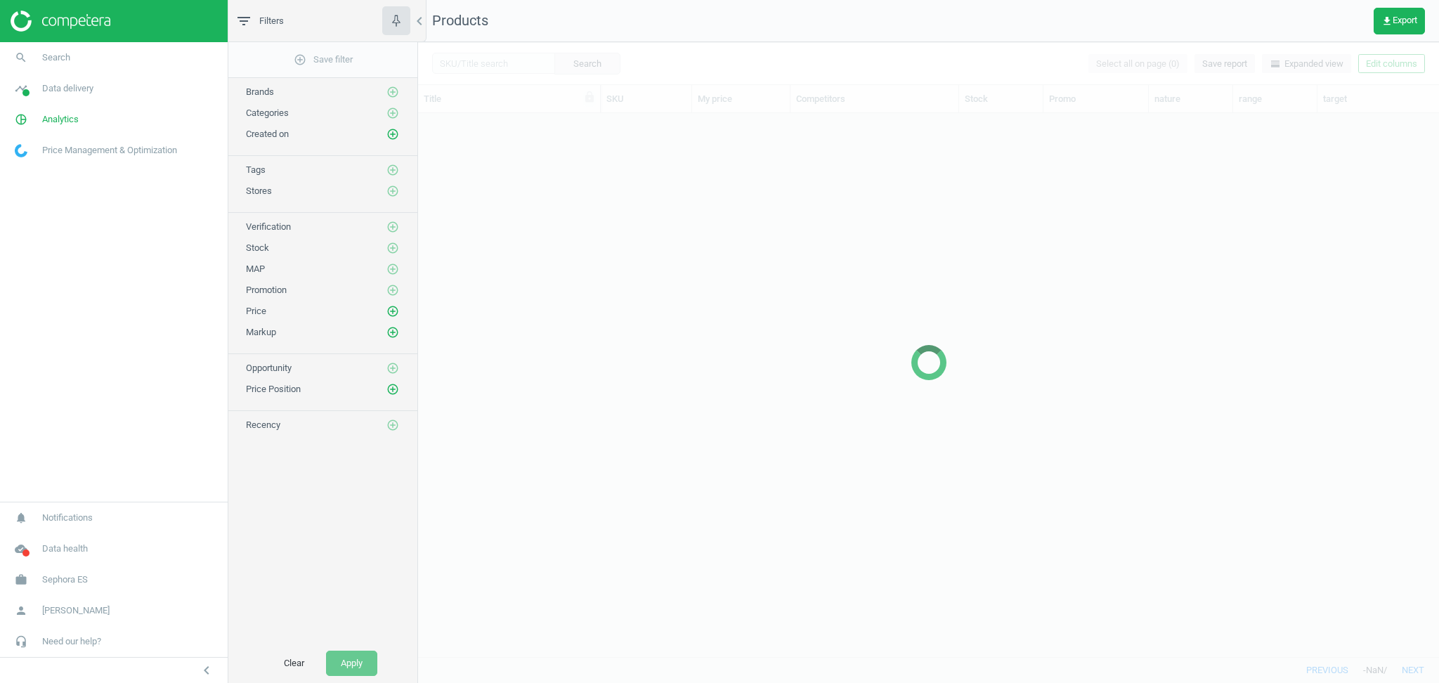
scroll to position [530, 1006]
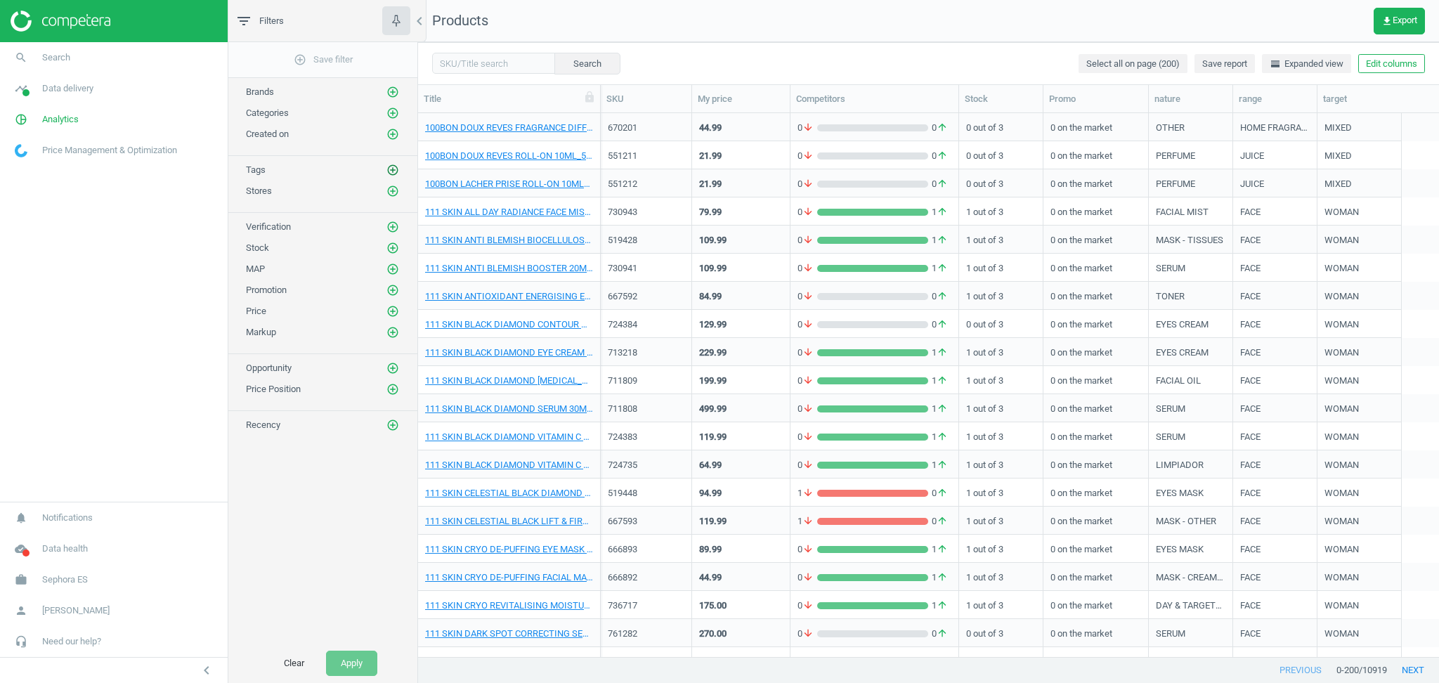
click at [391, 170] on icon "add_circle_outline" at bounding box center [392, 170] width 13 height 13
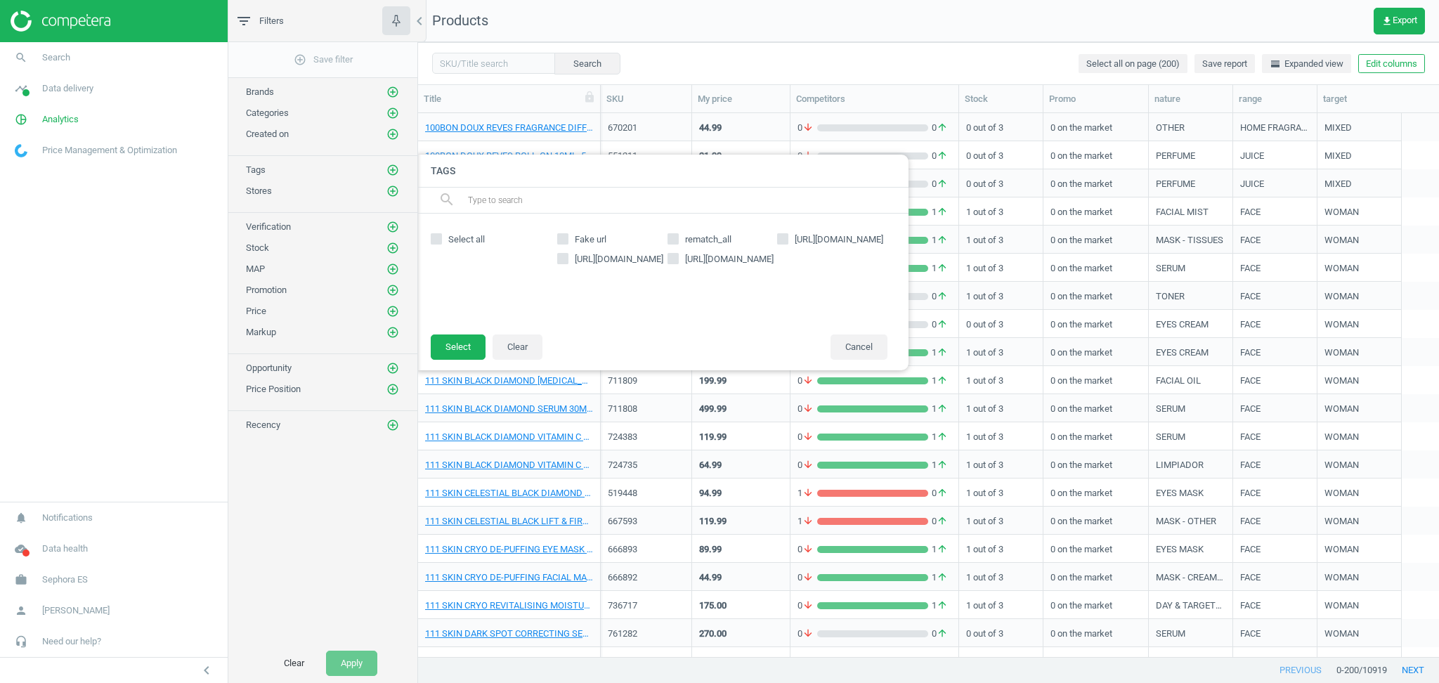
click at [561, 261] on input "[URL][DOMAIN_NAME]" at bounding box center [562, 258] width 9 height 9
checkbox input "true"
click at [672, 257] on input "[URL][DOMAIN_NAME]" at bounding box center [672, 258] width 9 height 9
checkbox input "true"
click at [672, 237] on input "rematch_all" at bounding box center [672, 239] width 9 height 9
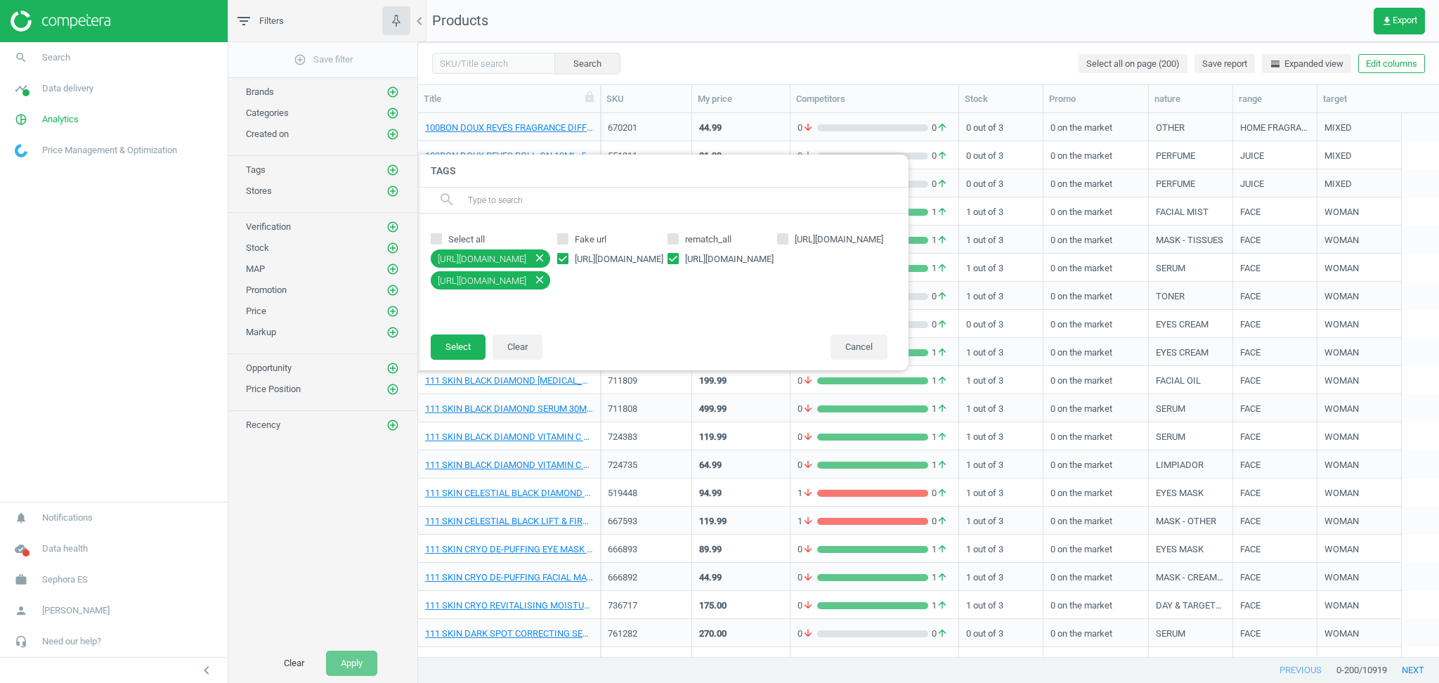
checkbox input "true"
click at [785, 238] on input "[URL][DOMAIN_NAME]" at bounding box center [782, 239] width 9 height 9
checkbox input "true"
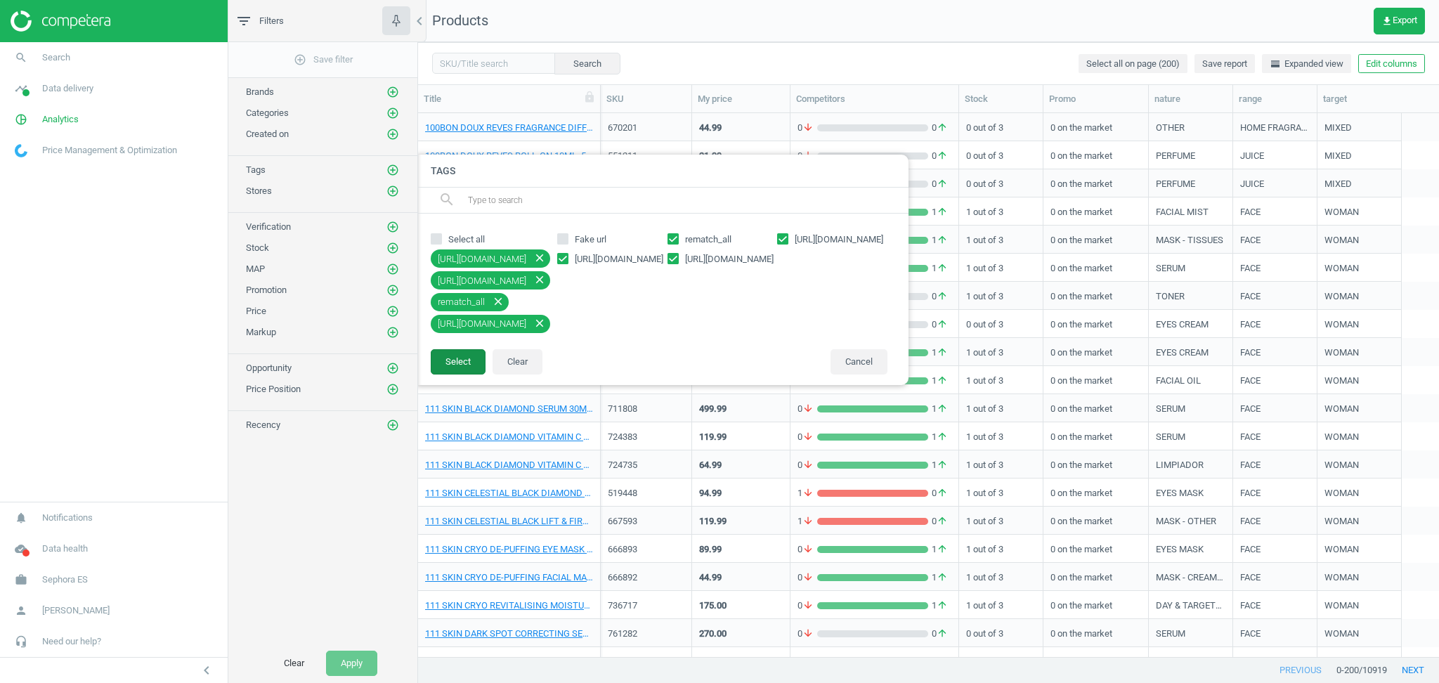
click at [461, 363] on button "Select" at bounding box center [458, 361] width 55 height 25
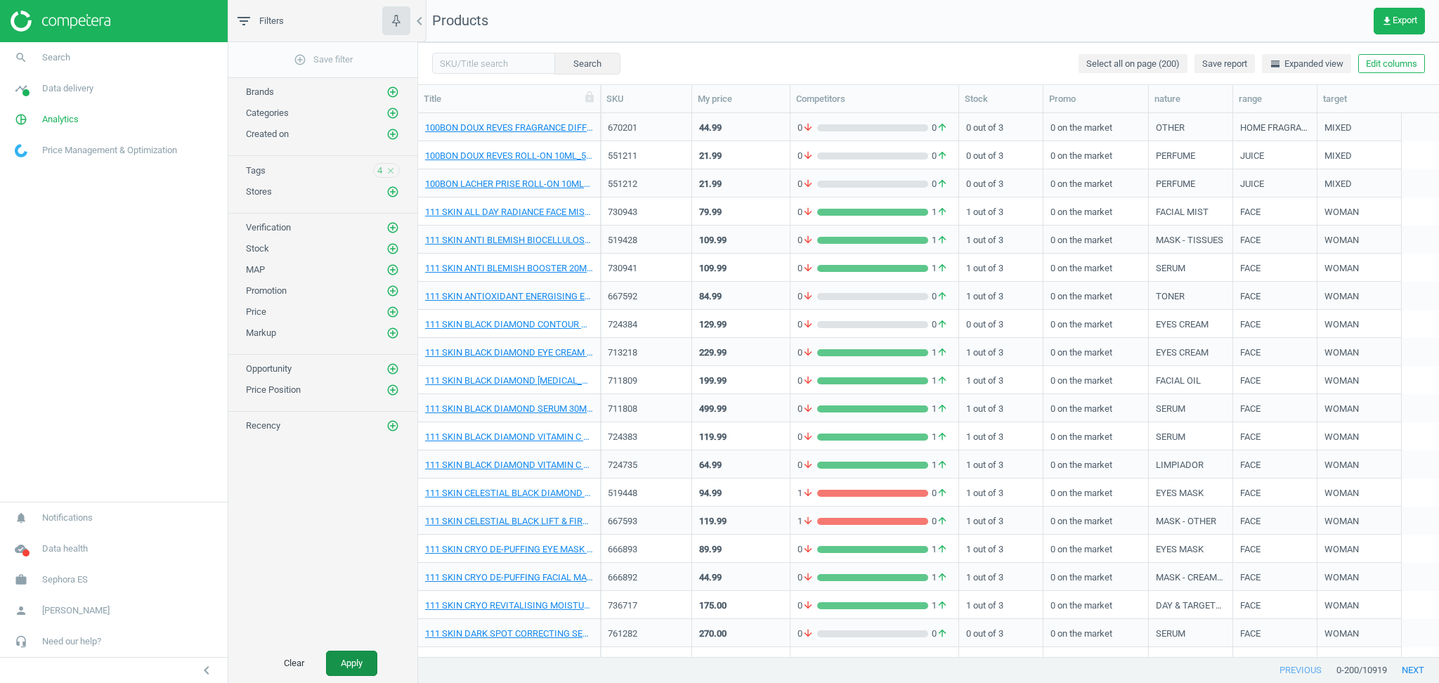
click at [346, 662] on button "Apply" at bounding box center [351, 663] width 51 height 25
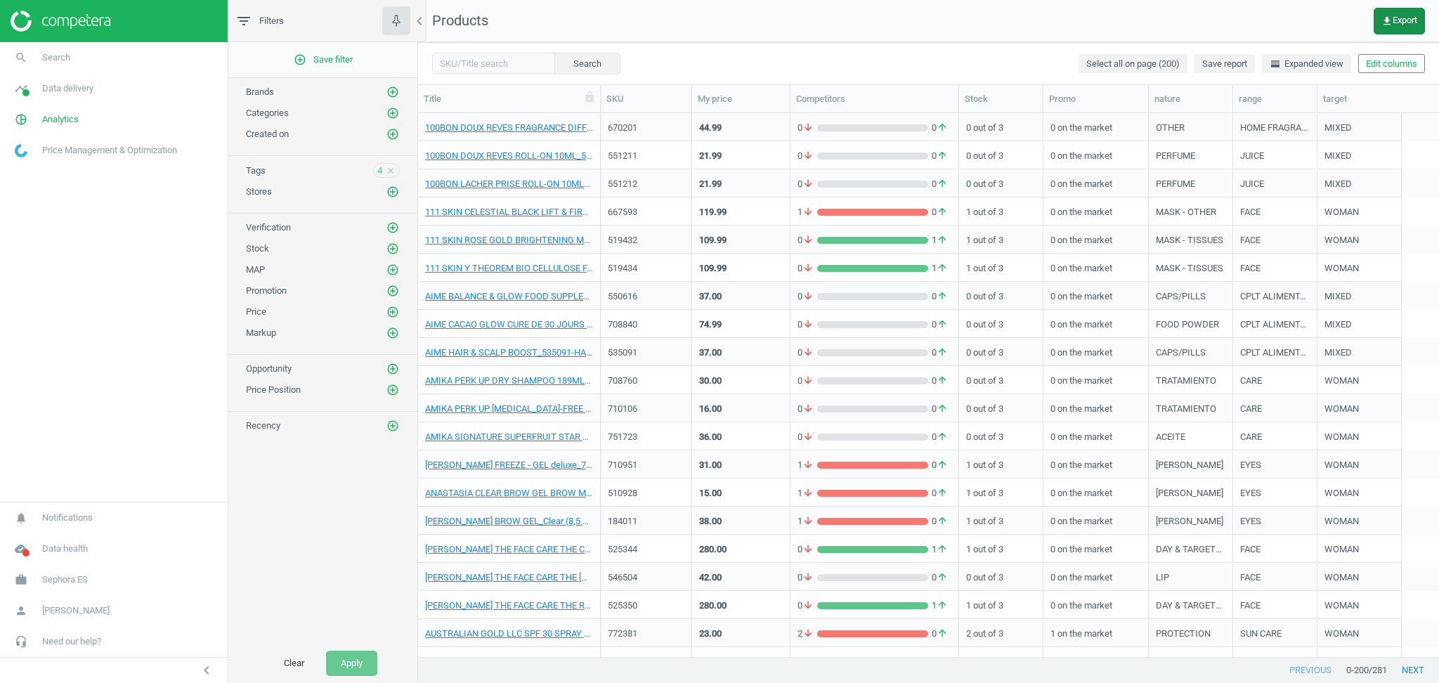
click at [1386, 20] on icon "get_app" at bounding box center [1386, 20] width 11 height 11
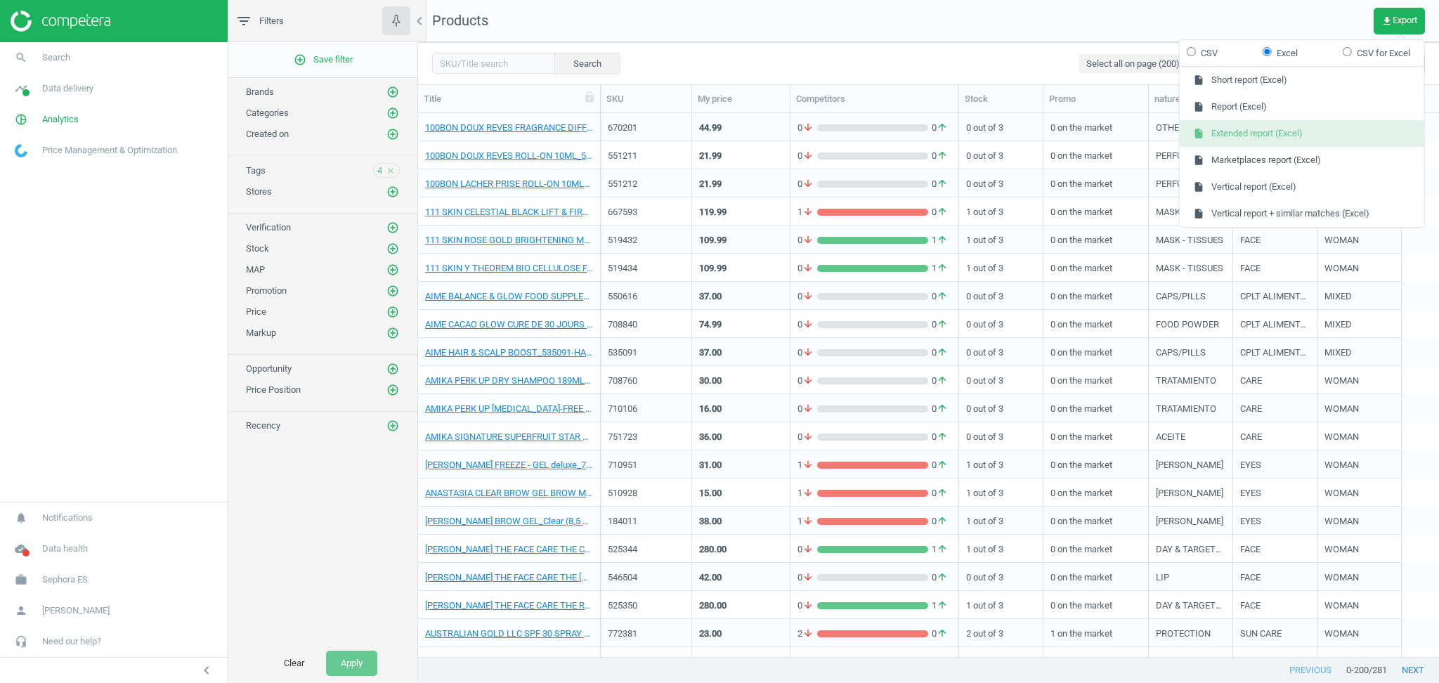
click at [1277, 136] on button "insert_drive_file Extended report (Excel)" at bounding box center [1302, 133] width 244 height 27
